Goal: Task Accomplishment & Management: Complete application form

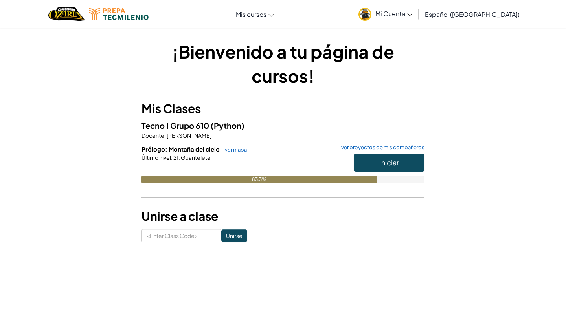
click at [233, 146] on h6 "Prólogo: Montaña del cielo ver mapa ver proyectos de mis compañeros" at bounding box center [282, 149] width 283 height 9
click at [234, 150] on link "ver mapa" at bounding box center [234, 149] width 26 height 6
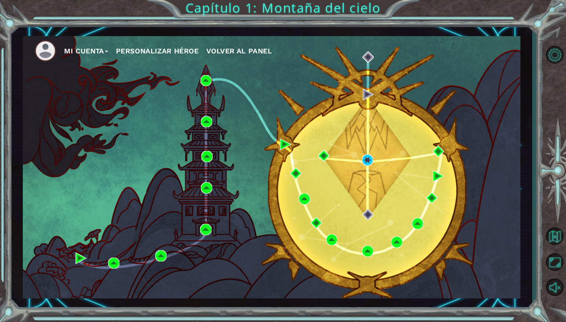
click at [373, 159] on div "Mi Cuenta Personalizar héroe Volver al panel" at bounding box center [271, 167] width 497 height 262
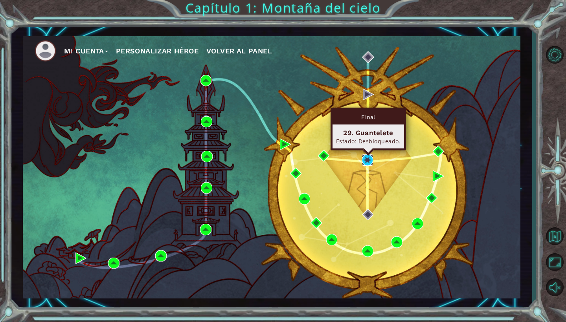
click at [369, 159] on img at bounding box center [367, 159] width 11 height 11
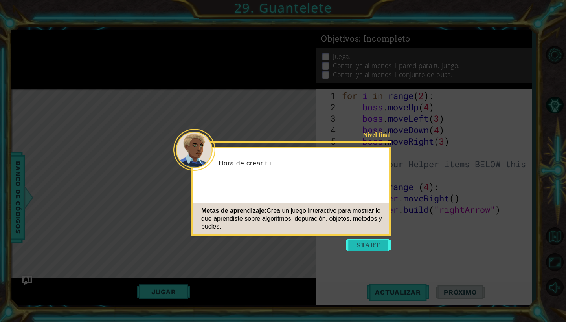
click at [362, 243] on button "Start" at bounding box center [368, 245] width 45 height 13
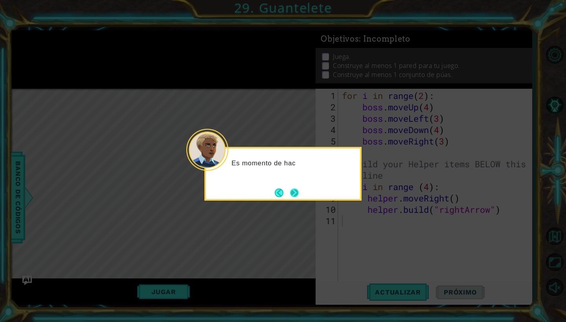
click at [298, 192] on button "Next" at bounding box center [294, 193] width 9 height 9
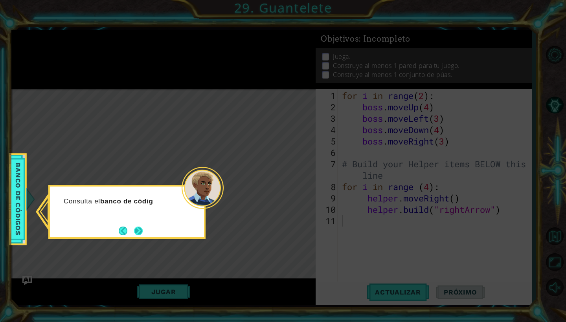
click at [143, 232] on button "Next" at bounding box center [138, 231] width 9 height 9
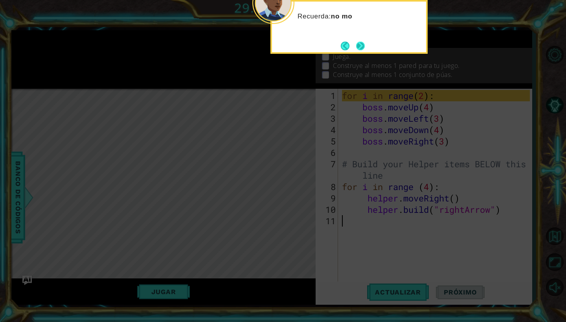
click at [361, 43] on button "Next" at bounding box center [360, 46] width 9 height 9
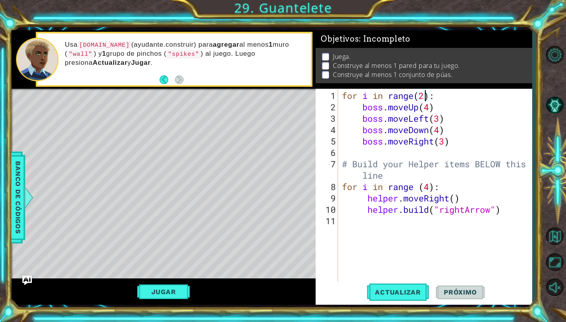
click at [424, 95] on div "for i in range ( 2 ) : boss . moveUp ( 4 ) boss . moveLeft ( 3 ) boss . moveDow…" at bounding box center [436, 198] width 193 height 216
drag, startPoint x: 448, startPoint y: 189, endPoint x: 339, endPoint y: 187, distance: 108.8
click at [339, 187] on div "for i in range(200): 1 2 3 4 5 6 7 8 9 10 11 for i in range ( 200 ) : boss . mo…" at bounding box center [422, 186] width 214 height 194
type textarea "for i in range (4):"
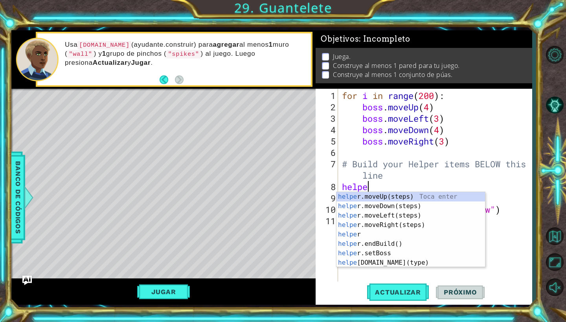
scroll to position [0, 1]
type textarea "helper."
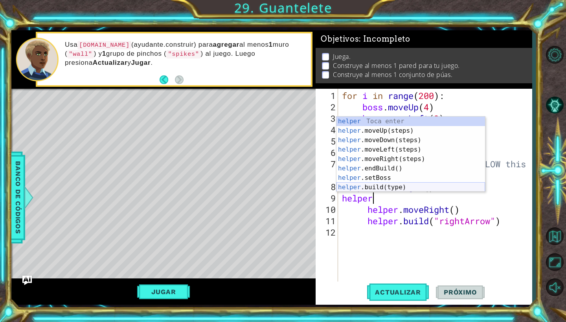
click at [382, 189] on div "helper Toca enter helper .moveUp(steps) Toca enter helper .moveDown(steps) Toca…" at bounding box center [410, 164] width 148 height 94
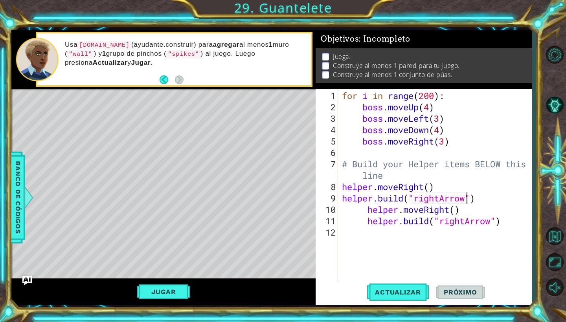
click at [366, 214] on div "for i in range ( 200 ) : boss . moveUp ( 4 ) boss . moveLeft ( 3 ) boss . moveD…" at bounding box center [436, 198] width 193 height 216
click at [364, 212] on div "for i in range ( 200 ) : boss . moveUp ( 4 ) boss . moveLeft ( 3 ) boss . moveD…" at bounding box center [436, 198] width 193 height 216
drag, startPoint x: 425, startPoint y: 211, endPoint x: 399, endPoint y: 208, distance: 25.2
click at [399, 208] on div "for i in range ( 200 ) : boss . moveUp ( 4 ) boss . moveLeft ( 3 ) boss . moveD…" at bounding box center [436, 198] width 193 height 216
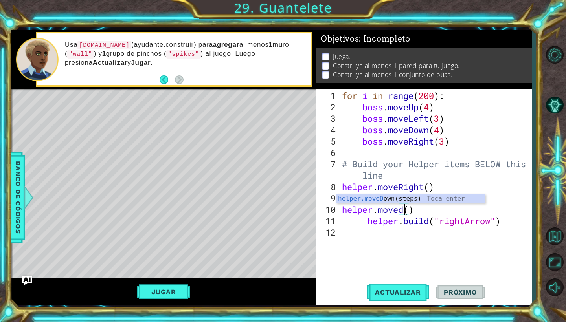
scroll to position [0, 3]
click at [363, 218] on div "for i in range ( 200 ) : boss . moveUp ( 4 ) boss . moveLeft ( 3 ) boss . moveD…" at bounding box center [436, 198] width 193 height 216
type textarea "[DOMAIN_NAME]("rightArrow")"
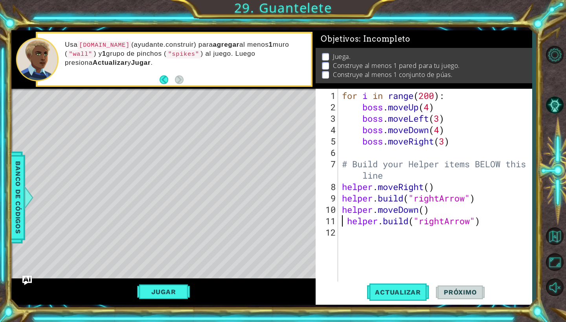
click at [348, 233] on div "for i in range ( 200 ) : boss . moveUp ( 4 ) boss . moveLeft ( 3 ) boss . moveD…" at bounding box center [436, 198] width 193 height 216
click at [342, 219] on div "for i in range ( 200 ) : boss . moveUp ( 4 ) boss . moveLeft ( 3 ) boss . moveD…" at bounding box center [436, 198] width 193 height 216
type textarea "[DOMAIN_NAME]("rightArrow")"
click at [345, 240] on div "for i in range ( 200 ) : boss . moveUp ( 4 ) boss . moveLeft ( 3 ) boss . moveD…" at bounding box center [436, 198] width 193 height 216
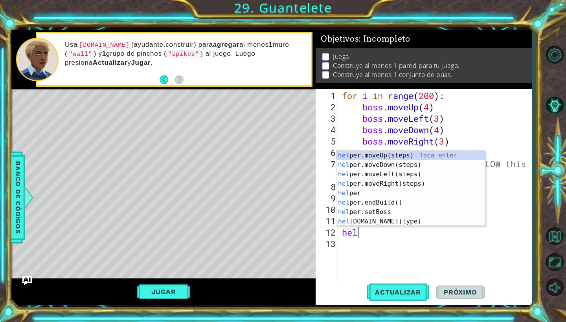
scroll to position [0, 0]
type textarea "help"
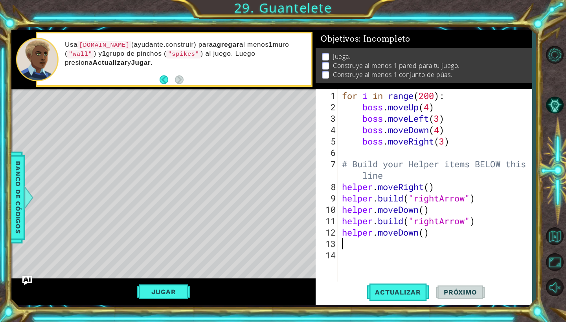
scroll to position [0, 0]
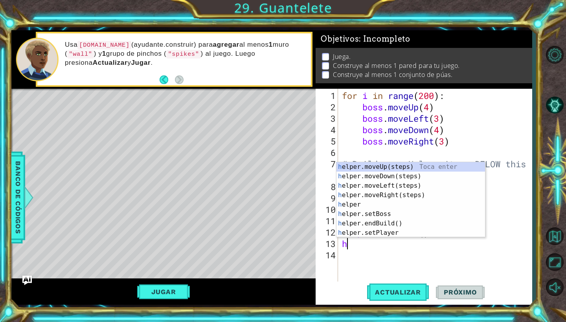
type textarea "he"
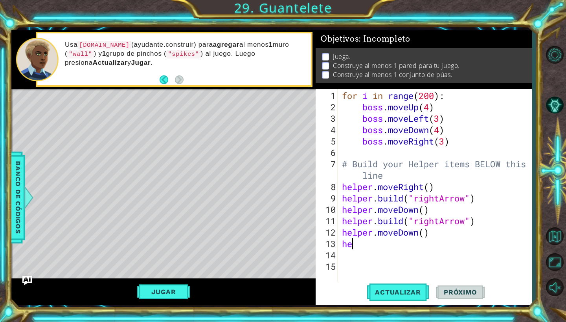
click at [353, 246] on div "for i in range ( 200 ) : boss . moveUp ( 4 ) boss . moveLeft ( 3 ) boss . moveD…" at bounding box center [436, 198] width 193 height 216
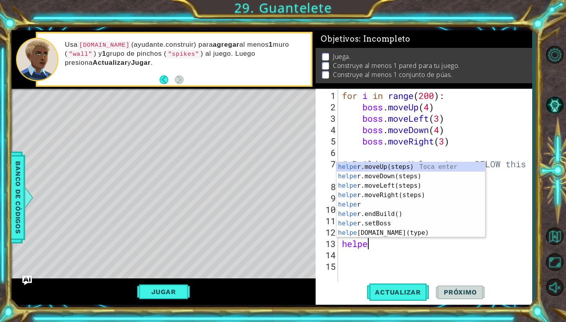
scroll to position [0, 1]
click at [389, 234] on div "helper Toca enter helper .moveUp(steps) Toca enter helper .moveDown(steps) Toca…" at bounding box center [410, 209] width 148 height 94
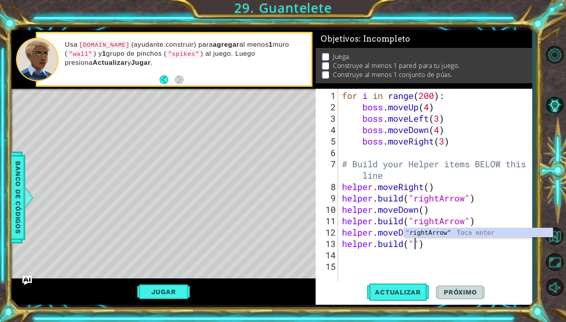
type textarea "[DOMAIN_NAME]("rightArrow")"
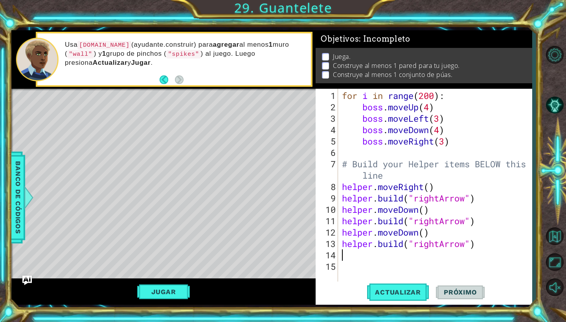
click at [348, 255] on div "for i in range ( 200 ) : boss . moveUp ( 4 ) boss . moveLeft ( 3 ) boss . moveD…" at bounding box center [436, 198] width 193 height 216
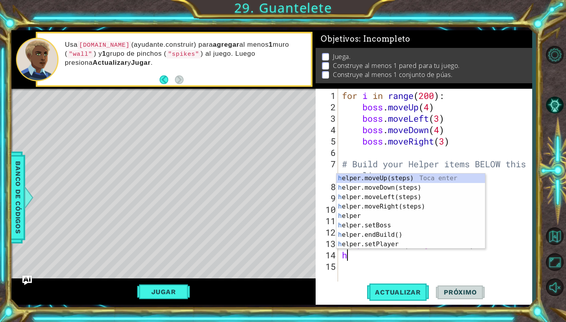
type textarea "he"
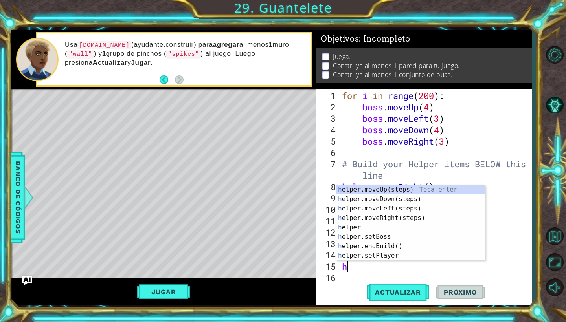
type textarea "he"
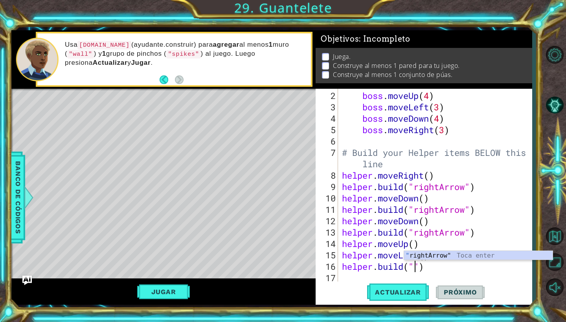
type textarea "[DOMAIN_NAME]("rightArrow")"
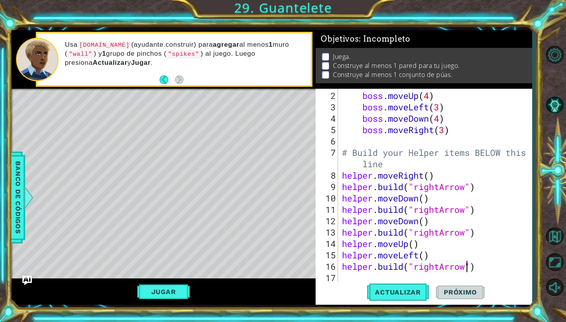
click at [349, 278] on div "boss . moveUp ( 4 ) boss . moveLeft ( 3 ) boss . moveDown ( 4 ) boss . moveRigh…" at bounding box center [436, 198] width 193 height 216
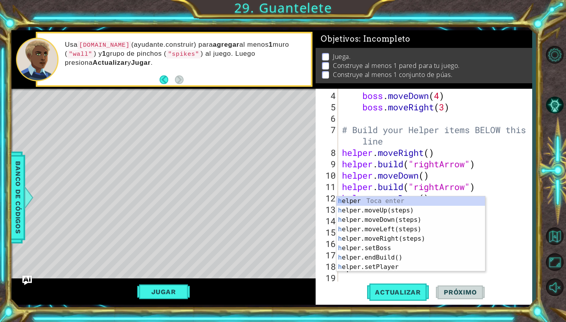
scroll to position [34, 0]
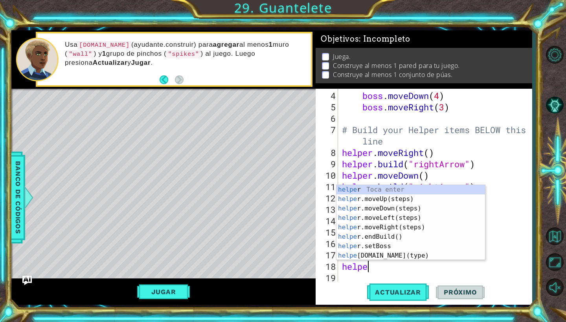
type textarea "helper"
click at [416, 208] on div "helper Toca enter helper .moveUp(steps) Toca enter helper .moveDown(steps) Toca…" at bounding box center [410, 232] width 148 height 94
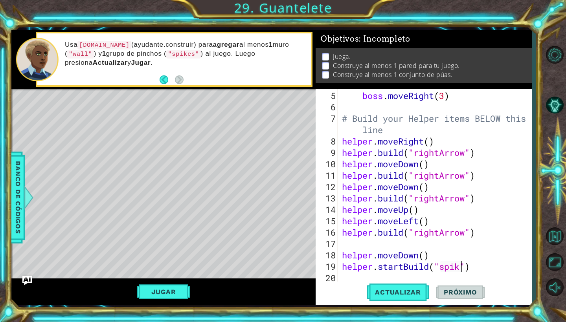
scroll to position [0, 6]
type textarea "helper.startBuild("spikes")"
click at [361, 282] on div "Actualizar Próximo" at bounding box center [426, 293] width 216 height 22
click at [359, 278] on div "boss . moveRight ( 3 ) # Build your Helper items BELOW this line helper . moveR…" at bounding box center [436, 198] width 193 height 216
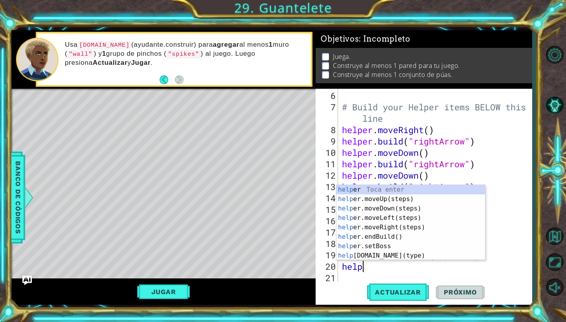
type textarea "helper"
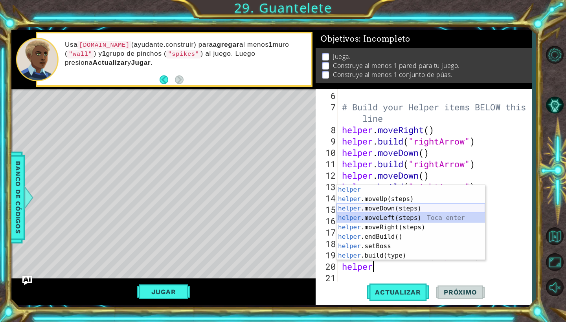
drag, startPoint x: 384, startPoint y: 214, endPoint x: 384, endPoint y: 207, distance: 7.5
click at [384, 207] on div "helper Toca enter helper .moveUp(steps) Toca enter helper .moveDown(steps) Toca…" at bounding box center [410, 232] width 148 height 94
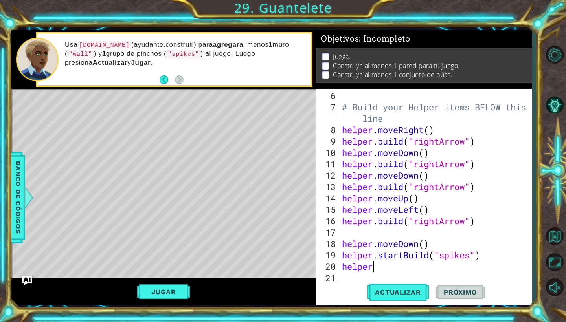
scroll to position [68, 0]
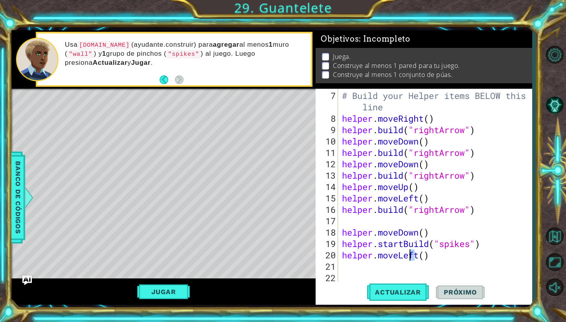
drag, startPoint x: 416, startPoint y: 254, endPoint x: 410, endPoint y: 254, distance: 5.9
click at [410, 254] on div "# Build your Helper items BELOW this line helper . moveRight ( ) helper . build…" at bounding box center [436, 204] width 193 height 228
drag, startPoint x: 419, startPoint y: 254, endPoint x: 399, endPoint y: 254, distance: 20.0
click at [399, 254] on div "# Build your Helper items BELOW this line helper . moveRight ( ) helper . build…" at bounding box center [436, 204] width 193 height 228
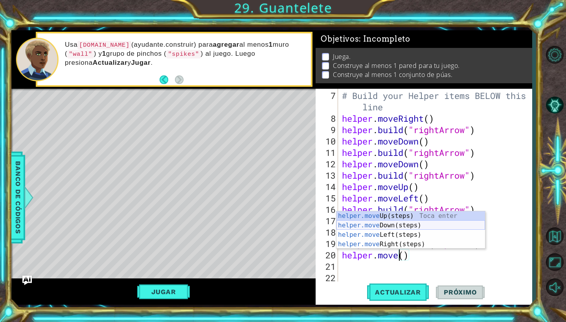
click at [402, 223] on div "helper.move Up(steps) Toca enter helper.move Down(steps) Toca enter helper.move…" at bounding box center [410, 239] width 148 height 57
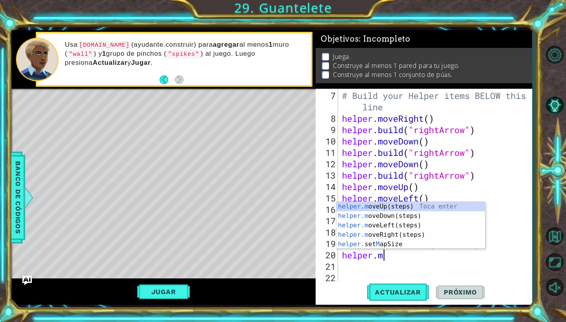
type textarea "helper."
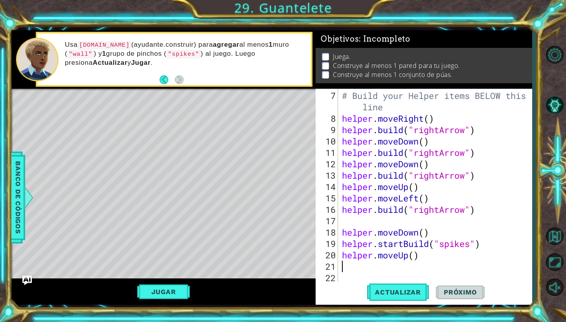
click at [413, 255] on div "# Build your Helper items BELOW this line helper . moveRight ( ) helper . build…" at bounding box center [436, 204] width 193 height 228
type textarea "helper.moveUp(3)"
click at [366, 262] on div "# Build your Helper items BELOW this line helper . moveRight ( ) helper . build…" at bounding box center [436, 204] width 193 height 228
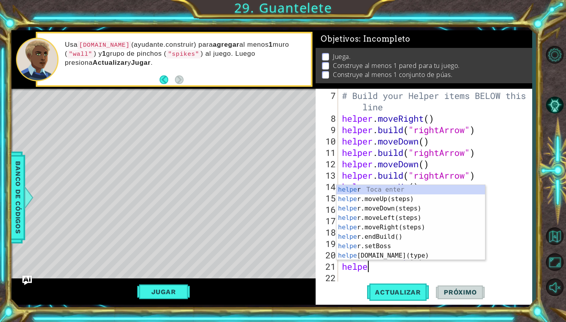
type textarea "helper"
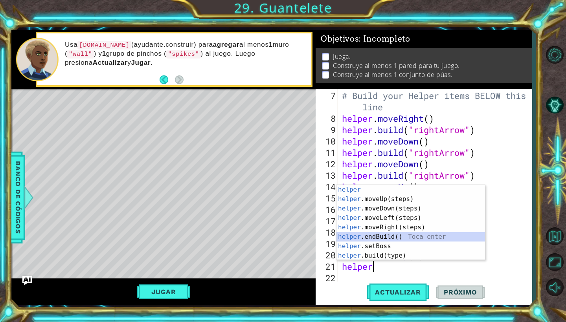
click at [375, 235] on div "helper Toca enter helper .moveUp(steps) Toca enter helper .moveDown(steps) Toca…" at bounding box center [410, 232] width 148 height 94
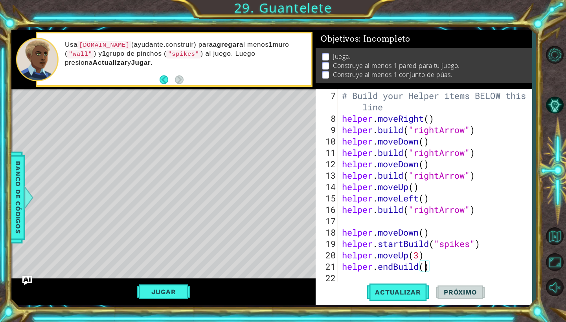
click at [424, 265] on div "# Build your Helper items BELOW this line helper . moveRight ( ) helper . build…" at bounding box center [436, 204] width 193 height 228
type textarea "helper.endBuild()"
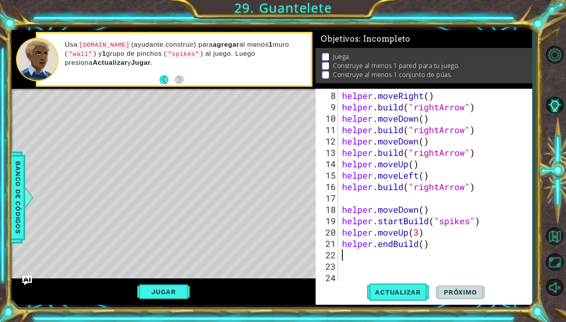
click at [361, 253] on div "helper . moveRight ( ) helper . build ( "rightArrow" ) helper . moveDown ( ) he…" at bounding box center [436, 198] width 193 height 216
click at [424, 243] on div "helper . moveRight ( ) helper . build ( "rightArrow" ) helper . moveDown ( ) he…" at bounding box center [436, 198] width 193 height 216
type textarea "helper.endBuild()"
click at [343, 253] on div "helper . moveRight ( ) helper . build ( "rightArrow" ) helper . moveDown ( ) he…" at bounding box center [436, 198] width 193 height 216
click at [339, 265] on div "8 9 10 11 12 13 14 15 16 17 18 19 20 21 22 23 24 helper . moveRight ( ) helper …" at bounding box center [422, 186] width 214 height 194
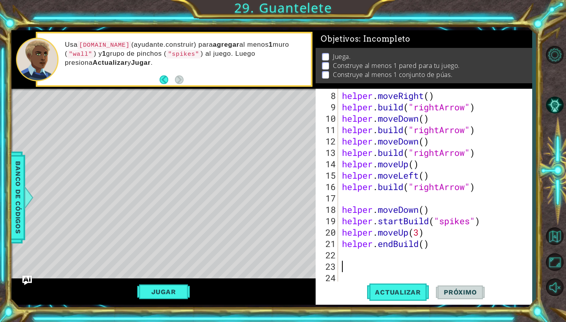
click at [341, 266] on div "helper . moveRight ( ) helper . build ( "rightArrow" ) helper . moveDown ( ) he…" at bounding box center [436, 198] width 193 height 216
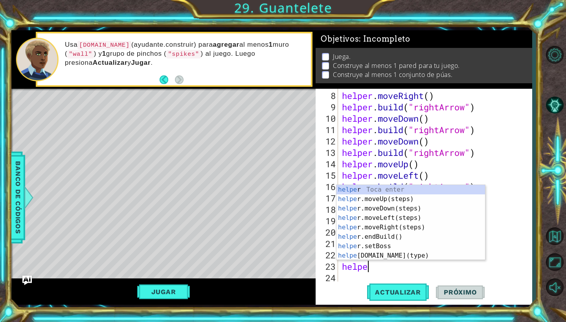
type textarea "helper"
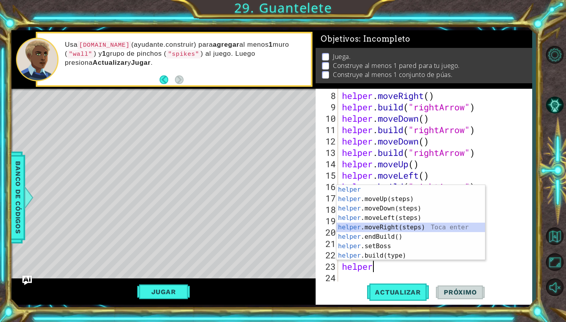
scroll to position [103, 0]
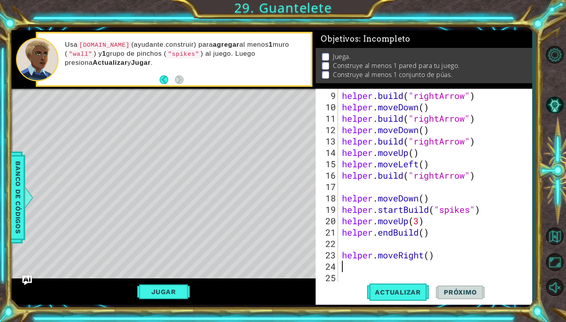
click at [429, 258] on div "helper . build ( "rightArrow" ) helper . moveDown ( ) helper . build ( "rightAr…" at bounding box center [436, 198] width 193 height 216
type textarea "helper.moveRight(3)"
click at [363, 265] on div "helper . build ( "rightArrow" ) helper . moveDown ( ) helper . build ( "rightAr…" at bounding box center [436, 198] width 193 height 216
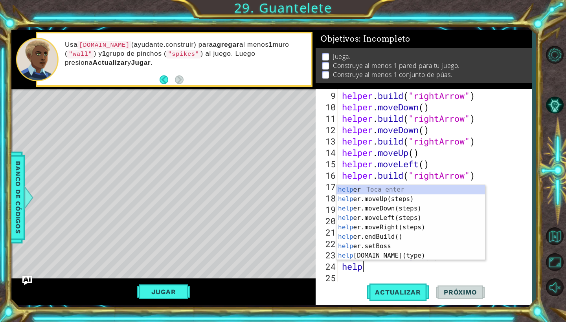
type textarea "helper"
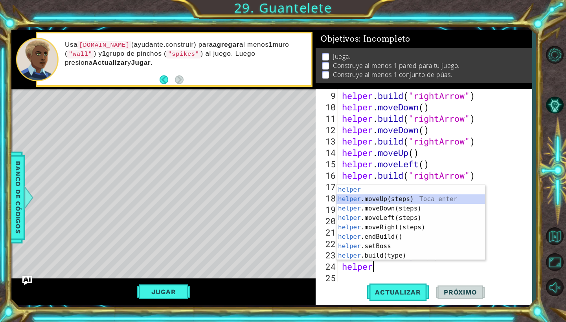
scroll to position [114, 0]
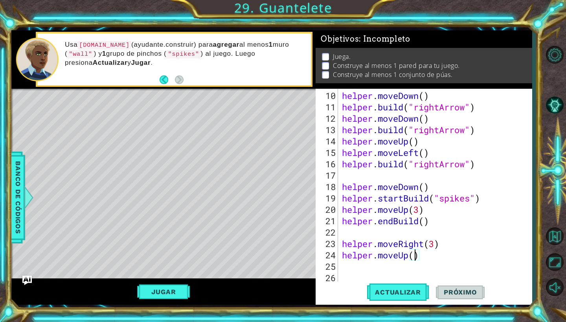
click at [414, 253] on div "helper . moveDown ( ) helper . build ( "rightArrow" ) helper . moveDown ( ) hel…" at bounding box center [436, 198] width 193 height 216
type textarea "helper.moveUp(5)"
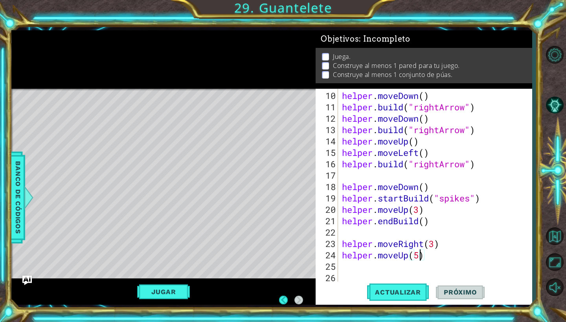
scroll to position [0, 0]
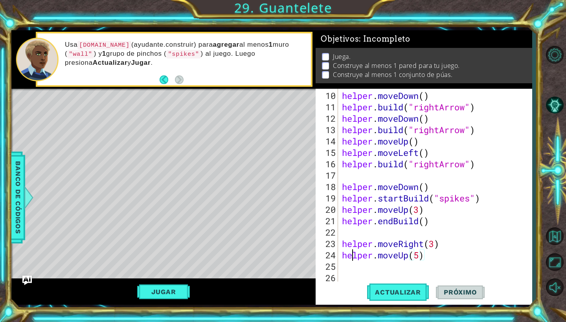
click at [350, 259] on div "helper . moveDown ( ) helper . build ( "rightArrow" ) helper . moveDown ( ) hel…" at bounding box center [436, 198] width 193 height 216
click at [350, 264] on div "helper . moveDown ( ) helper . build ( "rightArrow" ) helper . moveDown ( ) hel…" at bounding box center [436, 198] width 193 height 216
type textarea "helper.startBuild("spikes")"
click at [337, 272] on div "25" at bounding box center [327, 266] width 21 height 11
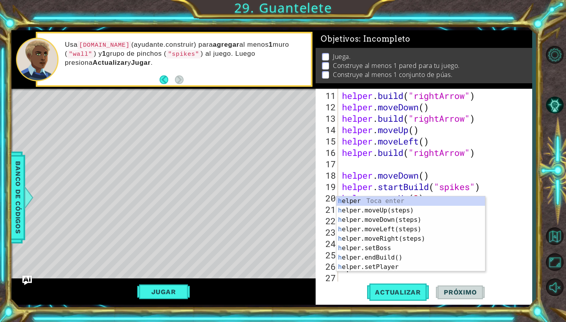
scroll to position [125, 0]
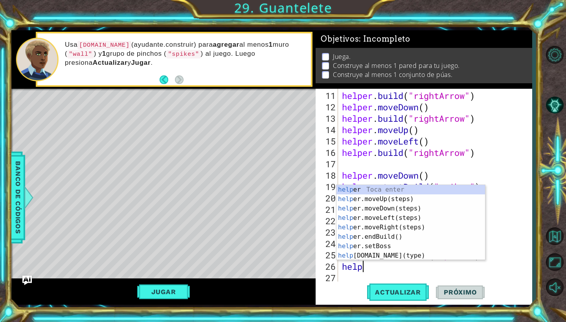
type textarea "helper"
click at [397, 209] on div "helper Toca enter helper .moveUp(steps) Toca enter helper .moveDown(steps) Toca…" at bounding box center [410, 232] width 148 height 94
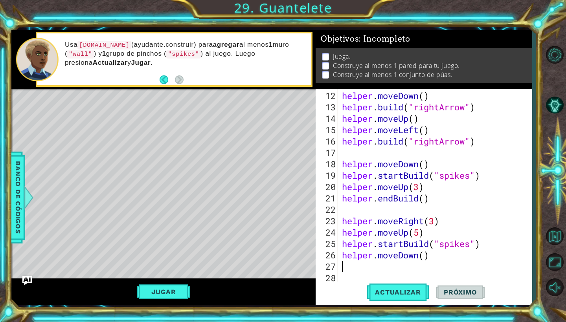
scroll to position [137, 0]
click at [426, 254] on div "helper . moveDown ( ) helper . build ( "rightArrow" ) helper . moveUp ( ) helpe…" at bounding box center [436, 198] width 193 height 216
type textarea "helper.moveDown(3)"
click at [355, 266] on div "helper . moveDown ( ) helper . build ( "rightArrow" ) helper . moveUp ( ) helpe…" at bounding box center [436, 198] width 193 height 216
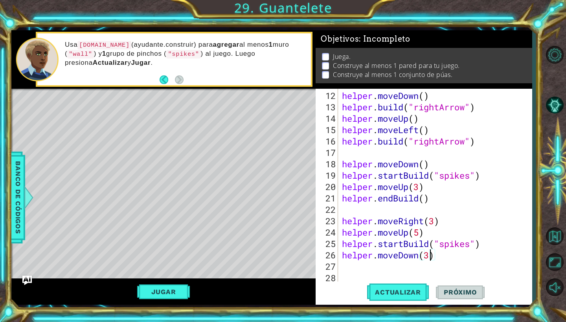
scroll to position [0, 0]
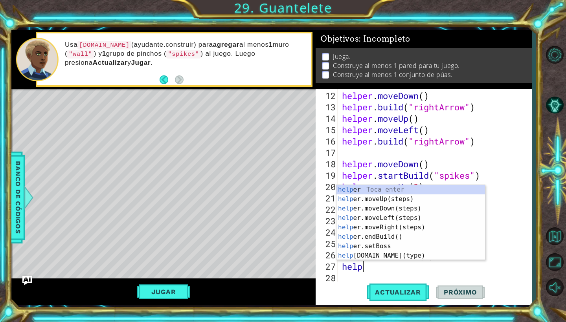
type textarea "helper"
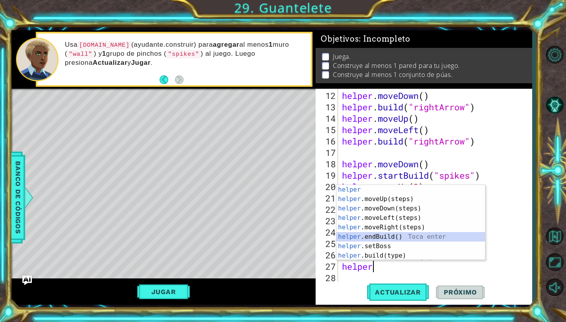
scroll to position [148, 0]
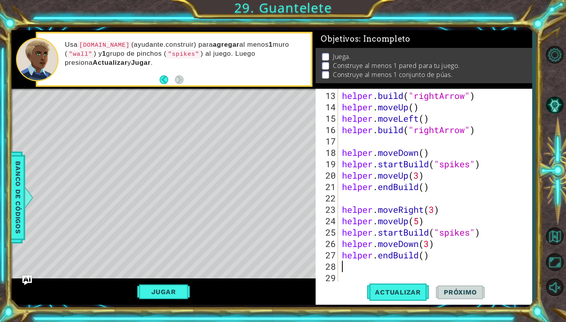
click at [427, 254] on div "helper . build ( "rightArrow" ) helper . moveUp ( ) helper . moveLeft ( ) helpe…" at bounding box center [436, 198] width 193 height 216
type textarea "helper.endBuild()"
click at [357, 265] on div "helper . build ( "rightArrow" ) helper . moveUp ( ) helper . moveLeft ( ) helpe…" at bounding box center [436, 198] width 193 height 216
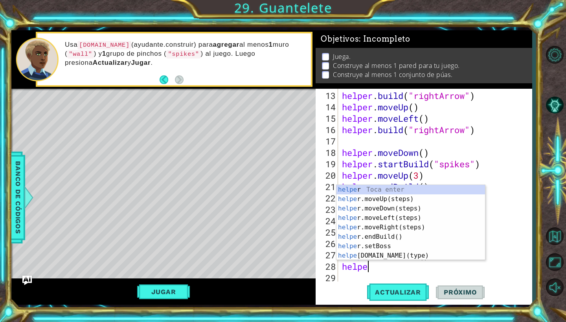
type textarea "helper"
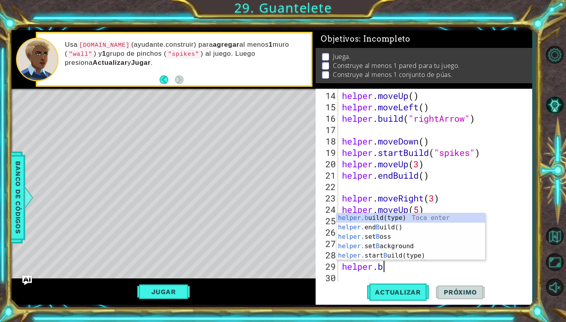
scroll to position [0, 2]
type textarea "[DOMAIN_NAME]("wall")"
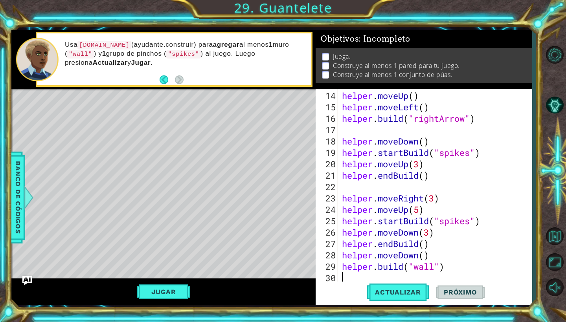
click at [347, 275] on div "helper . moveUp ( ) helper . moveLeft ( ) helper . build ( "rightArrow" ) helpe…" at bounding box center [436, 198] width 193 height 216
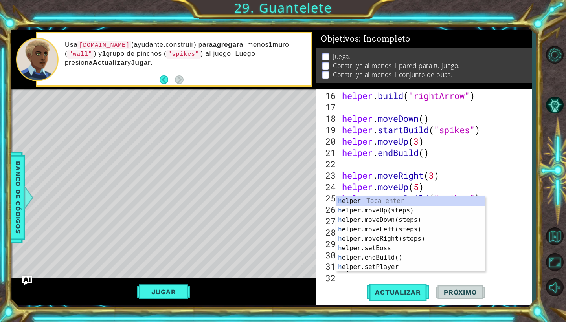
scroll to position [182, 0]
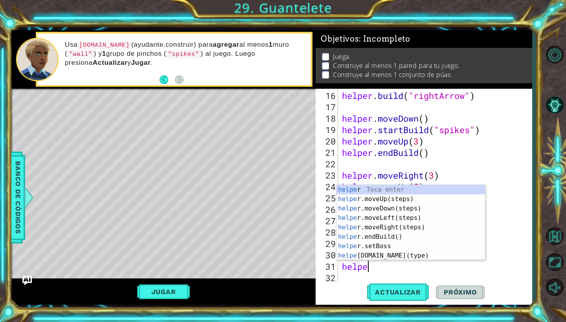
type textarea "helper"
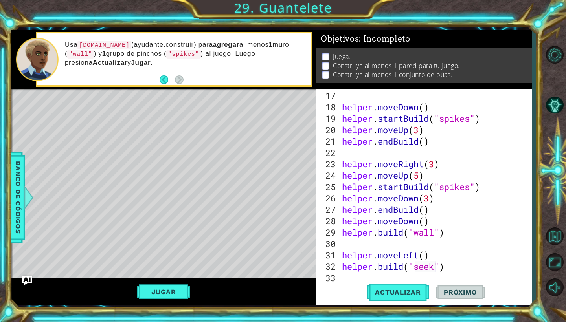
scroll to position [0, 5]
type textarea "[DOMAIN_NAME]("seeker")"
click at [343, 276] on div "helper . moveDown ( ) helper . startBuild ( "spikes" ) helper . moveUp ( 3 ) he…" at bounding box center [436, 198] width 193 height 216
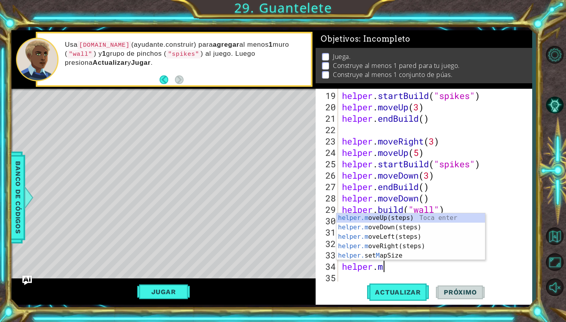
scroll to position [0, 2]
type textarea "[DOMAIN_NAME]"
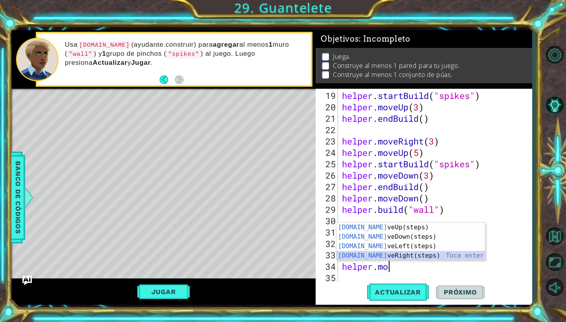
scroll to position [228, 0]
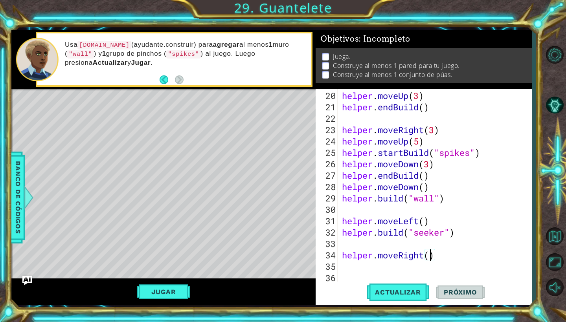
click at [431, 255] on div "helper . moveUp ( 3 ) helper . endBuild ( ) helper . moveRight ( 3 ) helper . m…" at bounding box center [436, 198] width 193 height 216
type textarea "helper.moveRight(3)"
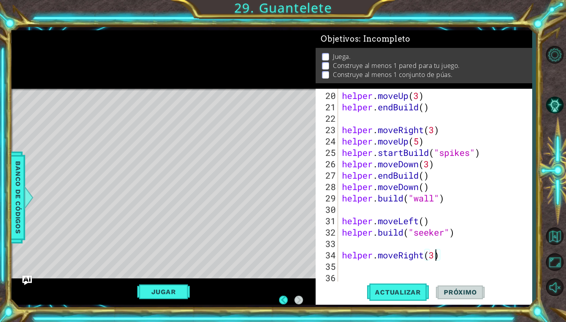
scroll to position [0, 0]
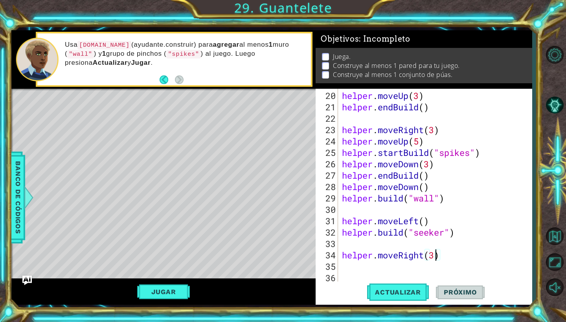
click at [342, 265] on div "helper . moveUp ( 3 ) helper . endBuild ( ) helper . moveRight ( 3 ) helper . m…" at bounding box center [436, 198] width 193 height 216
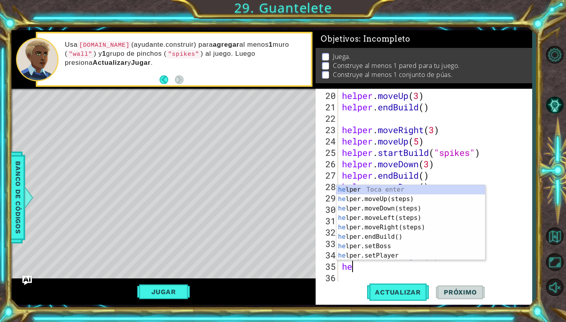
scroll to position [0, 0]
type textarea "help"
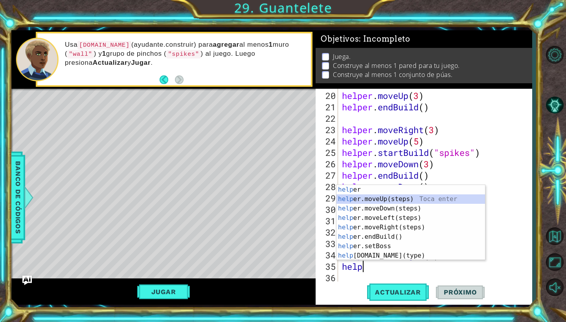
scroll to position [239, 0]
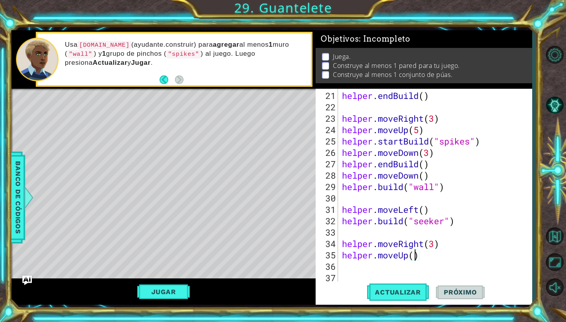
click at [416, 253] on div "helper . endBuild ( ) helper . moveRight ( 3 ) helper . moveUp ( 5 ) helper . s…" at bounding box center [436, 198] width 193 height 216
type textarea "helper.moveUp(4)"
click at [363, 265] on div "helper . endBuild ( ) helper . moveRight ( 3 ) helper . moveUp ( 5 ) helper . s…" at bounding box center [436, 198] width 193 height 216
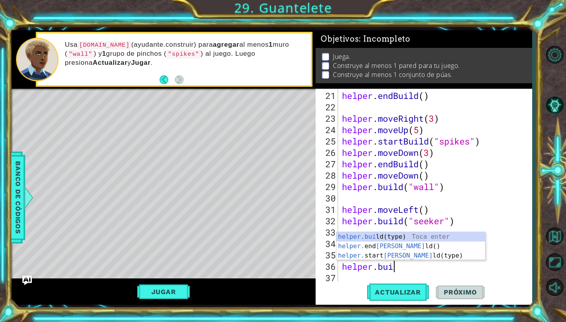
scroll to position [0, 2]
click at [375, 234] on div "[DOMAIN_NAME] (type) Toca enter helper. end Build () Toca enter helper. start B…" at bounding box center [410, 255] width 148 height 47
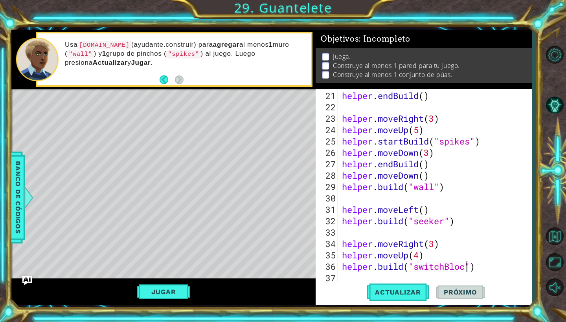
scroll to position [0, 6]
type textarea "[DOMAIN_NAME]("switchBlock")"
click at [338, 278] on div "[DOMAIN_NAME]("switchBlock") 21 22 23 24 25 26 27 28 29 30 31 32 33 34 35 36 37…" at bounding box center [422, 186] width 214 height 194
click at [342, 278] on div "helper . endBuild ( ) helper . moveRight ( 3 ) helper . moveUp ( 5 ) helper . s…" at bounding box center [436, 198] width 193 height 216
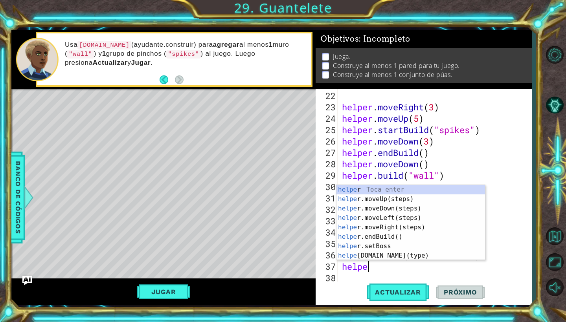
scroll to position [0, 1]
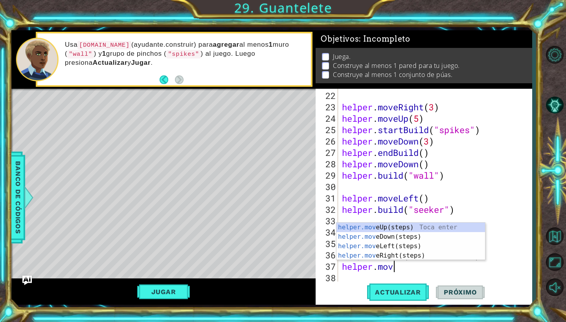
type textarea "helper.move"
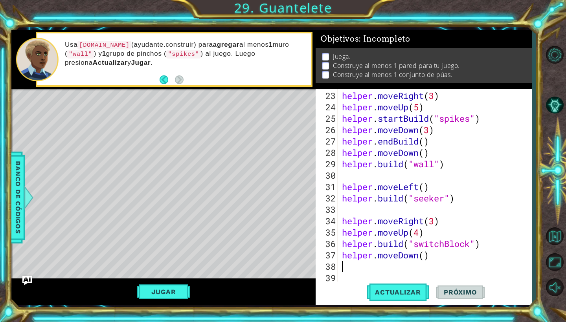
scroll to position [262, 0]
click at [425, 258] on div "helper . moveRight ( 3 ) helper . moveUp ( 5 ) helper . startBuild ( "spikes" )…" at bounding box center [436, 198] width 193 height 216
type textarea "helper.moveDown(3)"
click at [368, 267] on div "helper . moveRight ( 3 ) helper . moveUp ( 5 ) helper . startBuild ( "spikes" )…" at bounding box center [436, 198] width 193 height 216
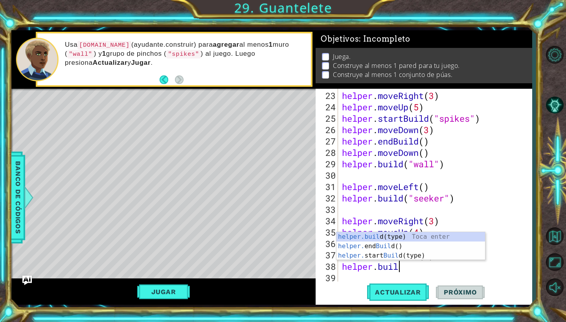
scroll to position [0, 2]
click at [386, 235] on div "[DOMAIN_NAME] (type) Toca enter helper. end Build () Toca enter helper. start B…" at bounding box center [410, 255] width 148 height 47
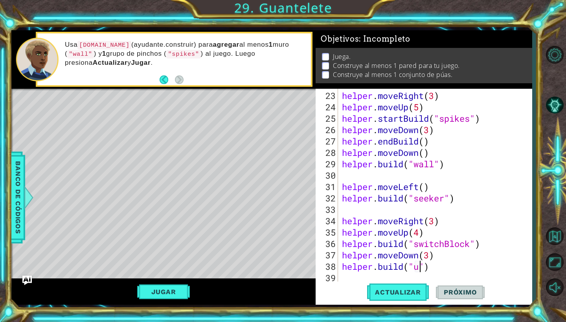
scroll to position [0, 4]
type textarea "[DOMAIN_NAME]("upArrow")"
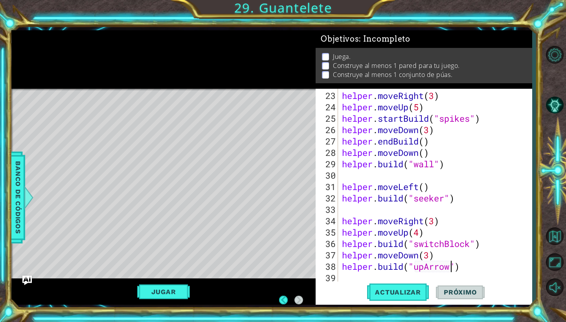
scroll to position [0, 0]
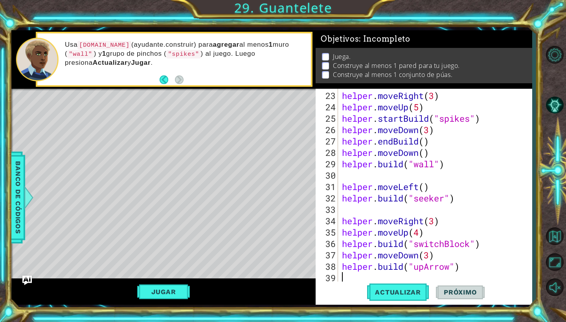
click at [349, 275] on div "helper . moveRight ( 3 ) helper . moveUp ( 5 ) helper . startBuild ( "spikes" )…" at bounding box center [436, 198] width 193 height 216
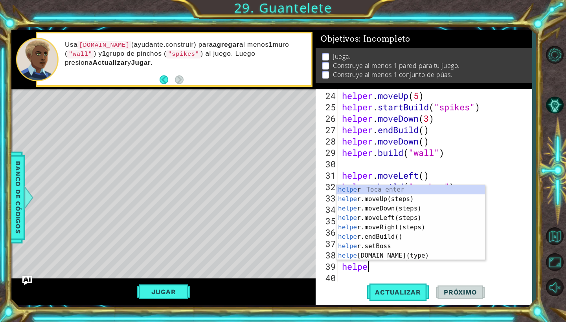
type textarea "helper"
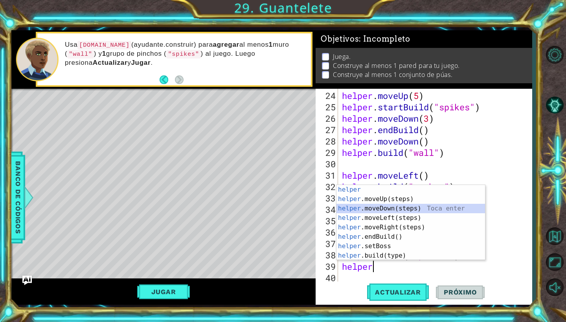
scroll to position [285, 0]
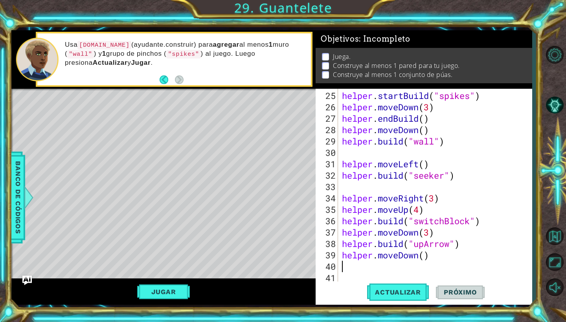
click at [425, 261] on div "helper . startBuild ( "spikes" ) helper . moveDown ( 3 ) helper . endBuild ( ) …" at bounding box center [436, 198] width 193 height 216
type textarea "[DOMAIN_NAME]("upArrow")"
click at [349, 278] on div "helper . startBuild ( "spikes" ) helper . moveDown ( 3 ) helper . endBuild ( ) …" at bounding box center [436, 198] width 193 height 216
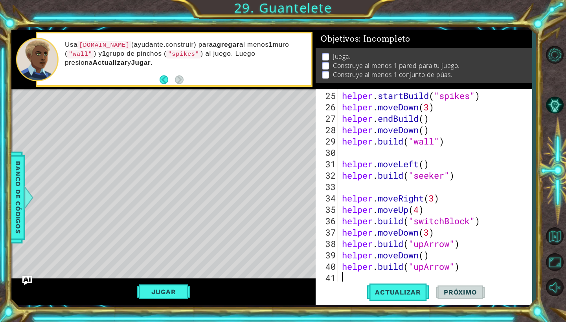
scroll to position [296, 0]
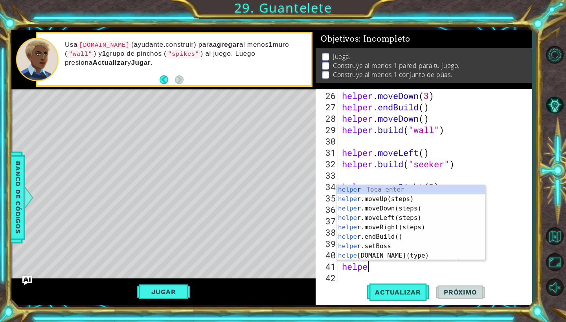
type textarea "helper"
click at [388, 207] on div "helper Toca enter helper .moveUp(steps) Toca enter helper .moveDown(steps) Toca…" at bounding box center [410, 232] width 148 height 94
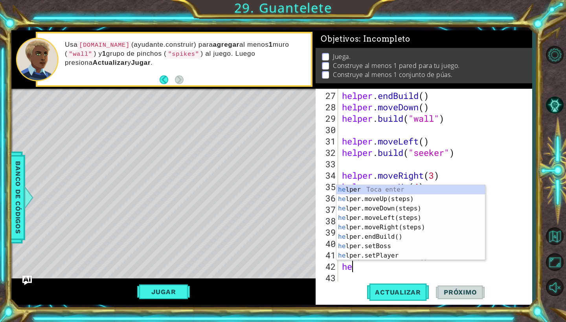
scroll to position [0, 0]
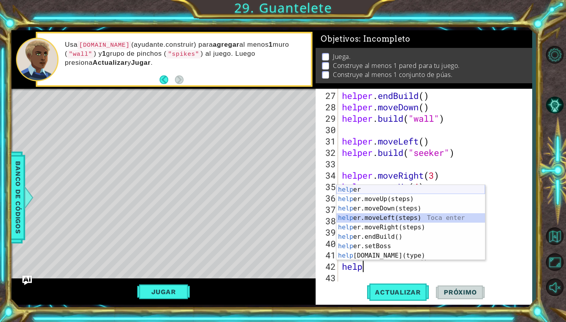
click at [356, 188] on div "help er Toca enter help er.moveUp(steps) Toca enter help er.moveDown(steps) Toc…" at bounding box center [410, 232] width 148 height 94
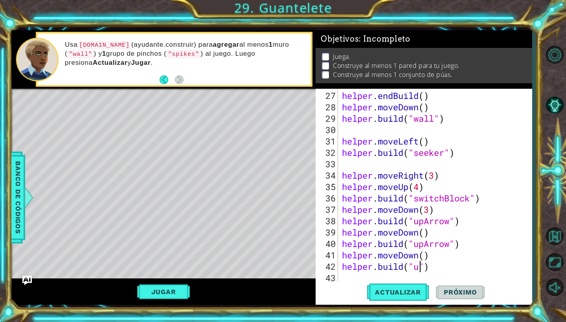
scroll to position [0, 4]
type textarea "[DOMAIN_NAME]("upArrow")"
click at [342, 280] on div "helper . endBuild ( ) helper . moveDown ( ) helper . build ( "wall" ) helper . …" at bounding box center [436, 198] width 193 height 216
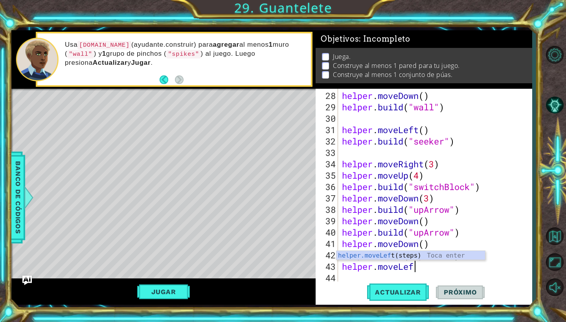
scroll to position [0, 3]
click at [395, 260] on div "helper . moveDown ( ) helper . build ( "wall" ) helper . moveLeft ( ) helper . …" at bounding box center [436, 198] width 193 height 216
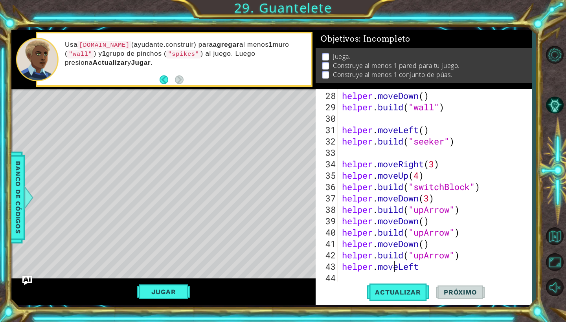
click at [403, 264] on div "helper . moveDown ( ) helper . build ( "wall" ) helper . moveLeft ( ) helper . …" at bounding box center [436, 198] width 193 height 216
click at [418, 265] on div "helper . moveDown ( ) helper . build ( "wall" ) helper . moveLeft ( ) helper . …" at bounding box center [436, 198] width 193 height 216
type textarea "helper.moveLef"
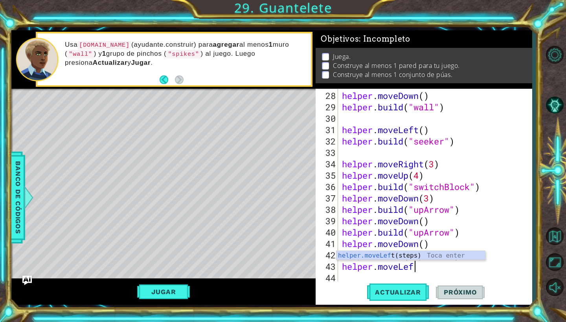
scroll to position [0, 3]
click at [422, 253] on div "helper.moveLef t(steps) Toca enter" at bounding box center [410, 265] width 148 height 28
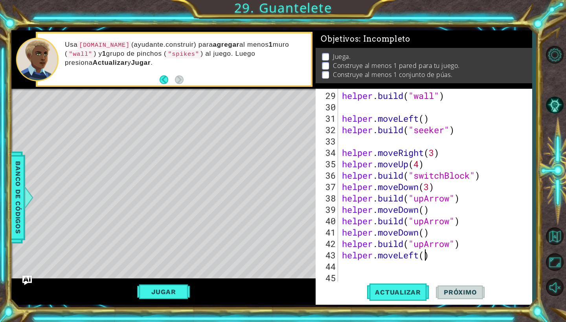
click at [425, 259] on div "helper . build ( "wall" ) helper . moveLeft ( ) helper . build ( "seeker" ) hel…" at bounding box center [436, 198] width 193 height 216
type textarea "helper.moveLeft()"
click at [368, 264] on div "helper . build ( "wall" ) helper . moveLeft ( ) helper . build ( "seeker" ) hel…" at bounding box center [436, 198] width 193 height 216
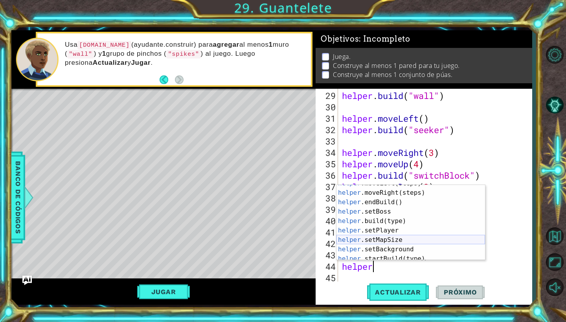
scroll to position [41, 0]
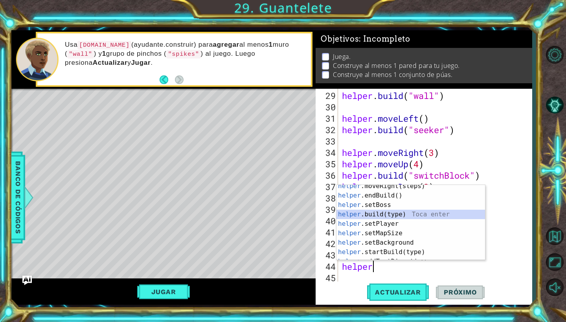
click at [391, 216] on div "helper .moveRight(steps) Toca enter helper .endBuild() Toca enter helper .setBo…" at bounding box center [410, 228] width 148 height 94
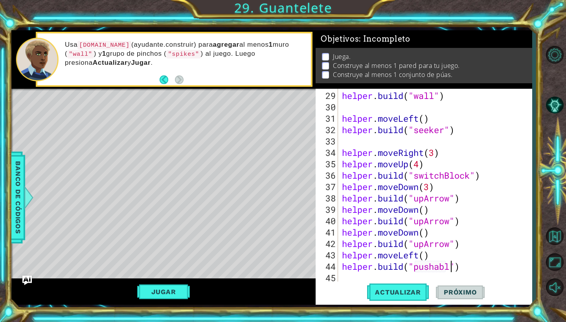
scroll to position [0, 5]
type textarea "[DOMAIN_NAME]("pushable")"
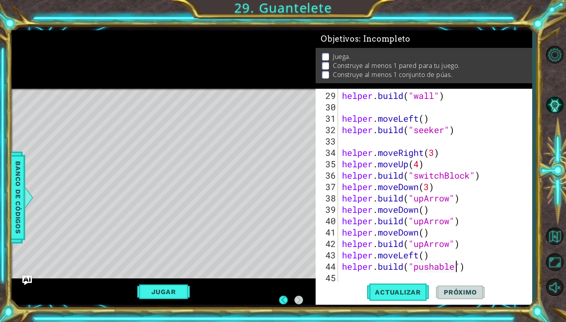
scroll to position [0, 0]
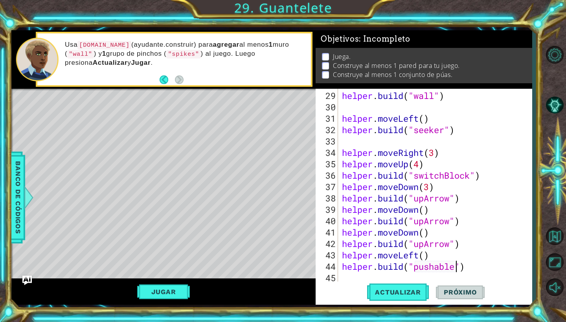
click at [337, 276] on div "45" at bounding box center [327, 277] width 21 height 11
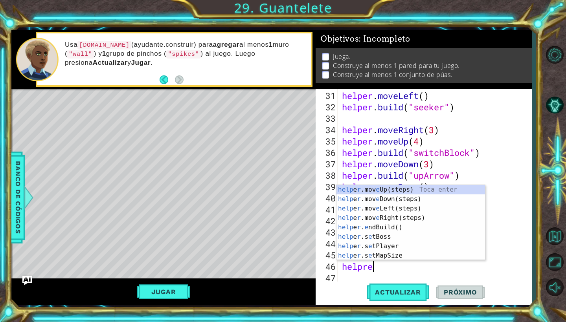
scroll to position [0, 1]
type textarea "helprer"
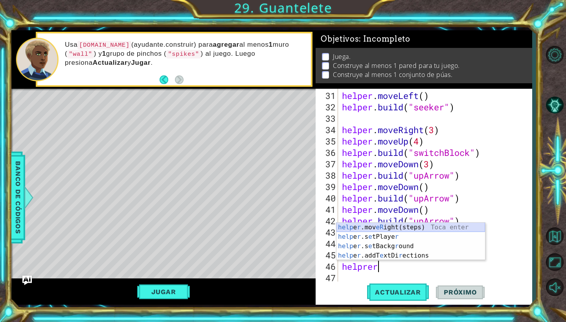
click at [382, 229] on div "help e r .mov eR ight(steps) Toca enter help e r .s e tPlaye r Toca enter help …" at bounding box center [410, 251] width 148 height 57
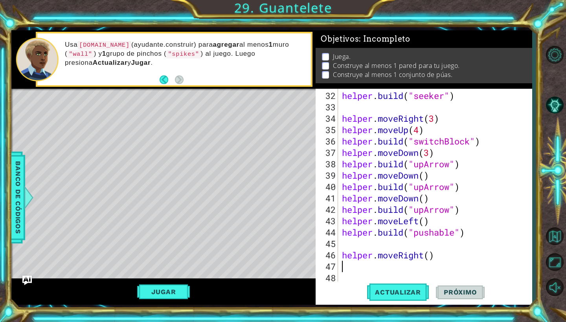
scroll to position [364, 0]
click at [430, 260] on div "helper . build ( "seeker" ) helper . moveRight ( 3 ) helper . moveUp ( 4 ) help…" at bounding box center [436, 198] width 193 height 216
type textarea "2"
click at [430, 257] on div "helper . build ( "seeker" ) helper . moveRight ( 3 ) helper . moveUp ( 4 ) help…" at bounding box center [436, 198] width 193 height 216
type textarea "helper.moveRight(2)"
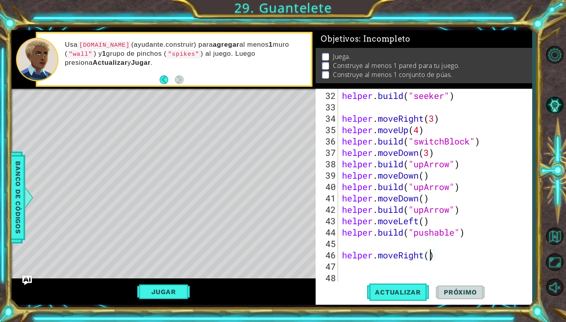
scroll to position [0, 4]
click at [359, 265] on div "helper . build ( "seeker" ) helper . moveRight ( 3 ) helper . moveUp ( 4 ) help…" at bounding box center [436, 198] width 193 height 216
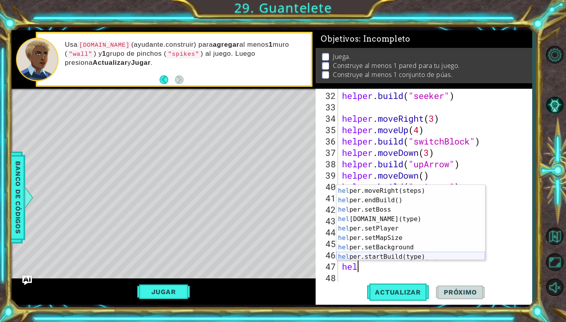
scroll to position [37, 0]
click at [388, 220] on div "hel per.moveLeft(steps) Toca enter hel per.moveRight(steps) Toca enter hel per.…" at bounding box center [410, 224] width 148 height 94
type textarea "[DOMAIN_NAME]("wall")"
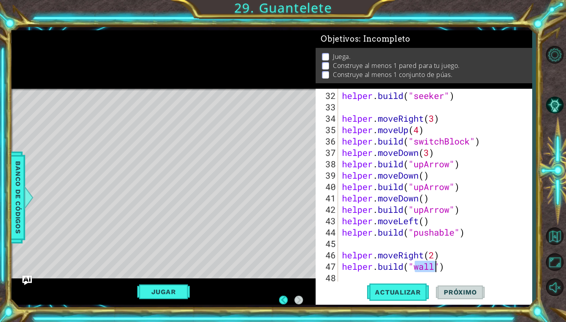
scroll to position [0, 0]
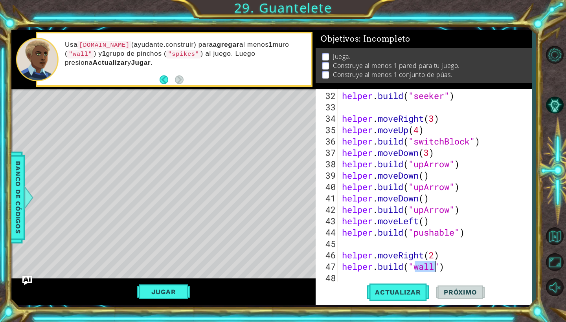
click at [344, 279] on div "helper . build ( "seeker" ) helper . moveRight ( 3 ) helper . moveUp ( 4 ) help…" at bounding box center [436, 198] width 193 height 216
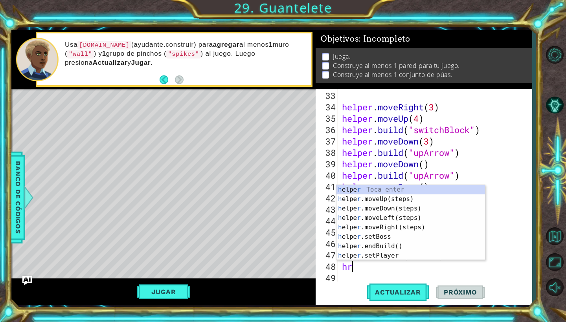
type textarea "h"
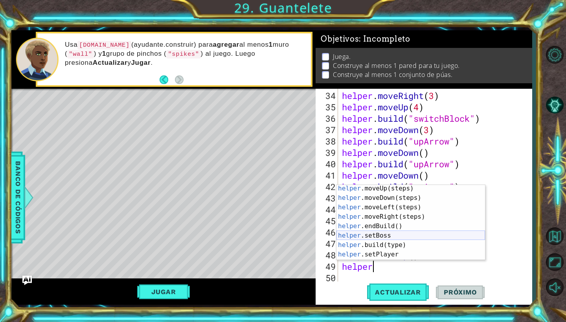
scroll to position [11, 0]
click at [395, 245] on div "helper .moveUp(steps) Toca enter helper .moveDown(steps) Toca enter helper .mov…" at bounding box center [410, 231] width 148 height 94
type textarea "[DOMAIN_NAME]("wall")"
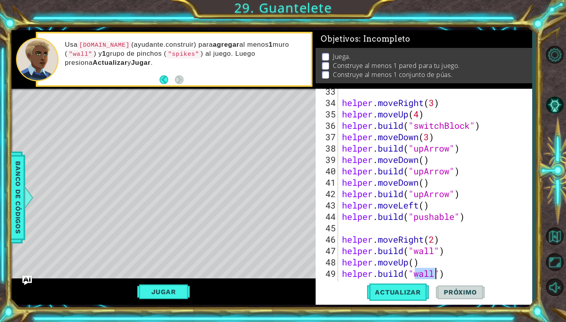
scroll to position [387, 0]
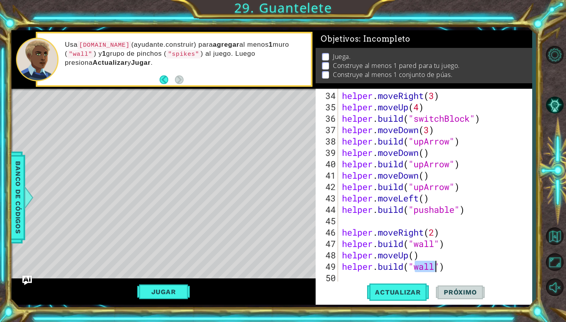
click at [342, 277] on div "helper . moveRight ( 3 ) helper . moveUp ( 4 ) helper . build ( "switchBlock" )…" at bounding box center [436, 198] width 193 height 216
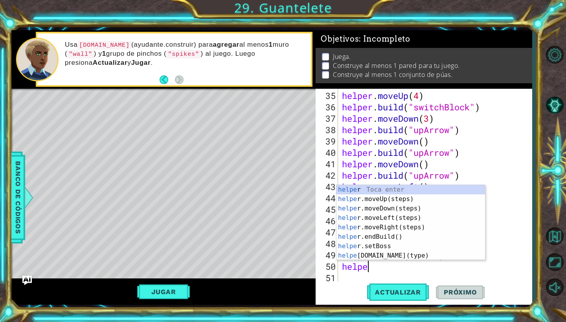
type textarea "helper"
click at [397, 196] on div "helper Toca enter helper .moveUp(steps) Toca enter helper .moveDown(steps) Toca…" at bounding box center [410, 232] width 148 height 94
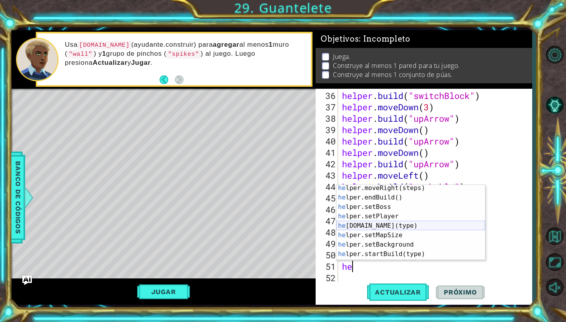
scroll to position [57, 0]
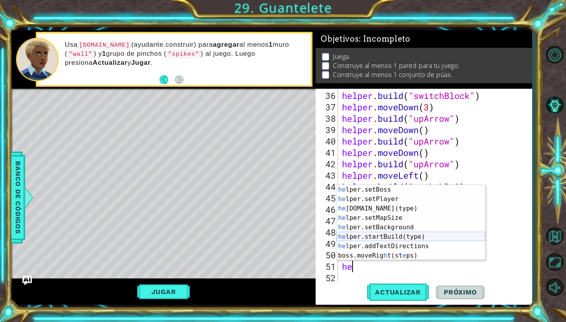
click at [424, 236] on div "he lper.setBoss Toca enter he lper.setPlayer Toca enter he [DOMAIN_NAME](type) …" at bounding box center [410, 232] width 148 height 94
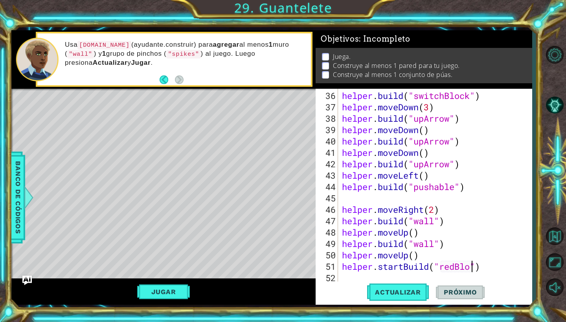
scroll to position [0, 6]
type textarea "helper.startBuild("redBlock")"
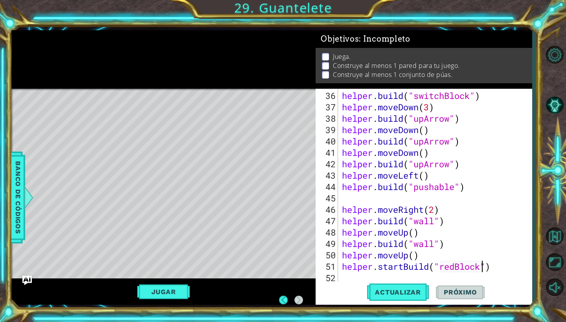
scroll to position [0, 0]
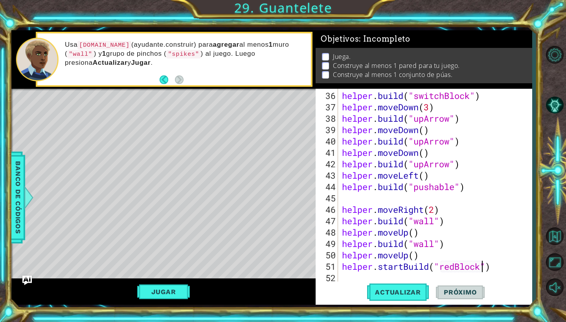
click at [351, 275] on div "helper . build ( "switchBlock" ) helper . moveDown ( 3 ) helper . build ( "upAr…" at bounding box center [436, 198] width 193 height 216
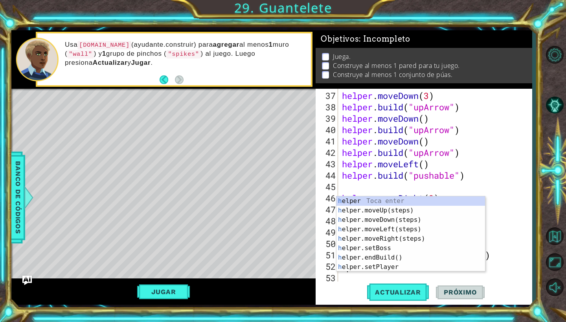
scroll to position [421, 0]
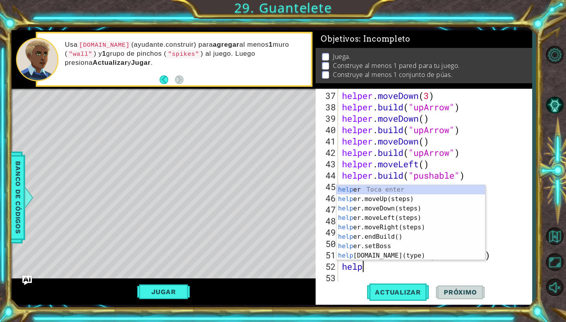
type textarea "helper"
click at [394, 203] on div "helper Toca enter helper .moveUp(steps) Toca enter helper .moveDown(steps) Toca…" at bounding box center [410, 232] width 148 height 94
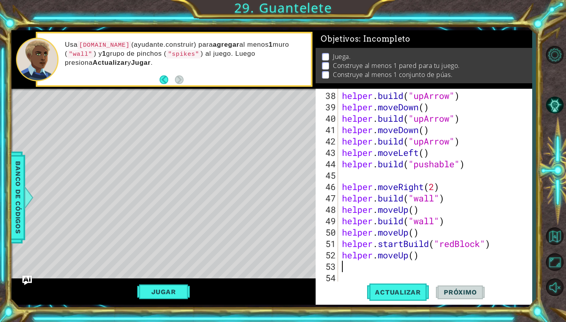
scroll to position [433, 0]
click at [413, 257] on div "helper . build ( "upArrow" ) helper . moveDown ( ) helper . build ( "upArrow" )…" at bounding box center [436, 198] width 193 height 216
type textarea "helper.moveUp(3)"
click at [353, 269] on div "helper . build ( "upArrow" ) helper . moveDown ( ) helper . build ( "upArrow" )…" at bounding box center [436, 198] width 193 height 216
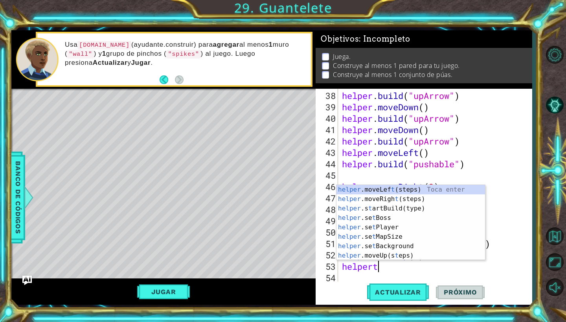
scroll to position [0, 1]
type textarea "helper"
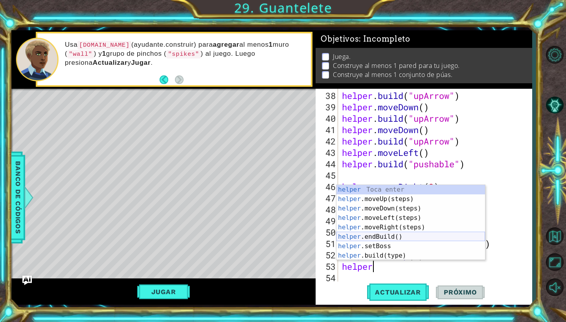
click at [379, 236] on div "helper Toca enter helper .moveUp(steps) Toca enter helper .moveDown(steps) Toca…" at bounding box center [410, 232] width 148 height 94
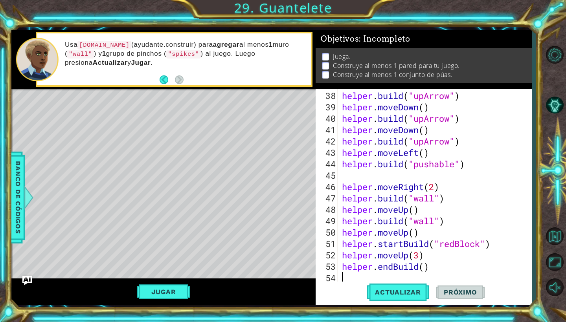
scroll to position [444, 0]
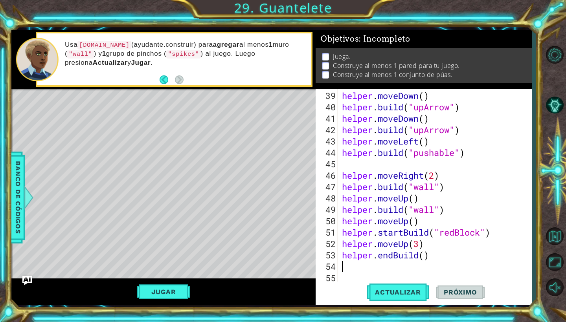
click at [341, 279] on div "helper . moveDown ( ) helper . build ( "upArrow" ) helper . moveDown ( ) helper…" at bounding box center [436, 198] width 193 height 216
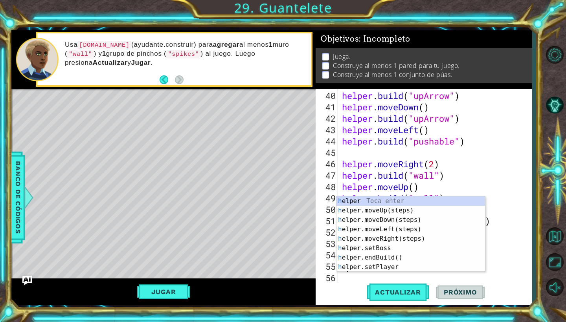
scroll to position [456, 0]
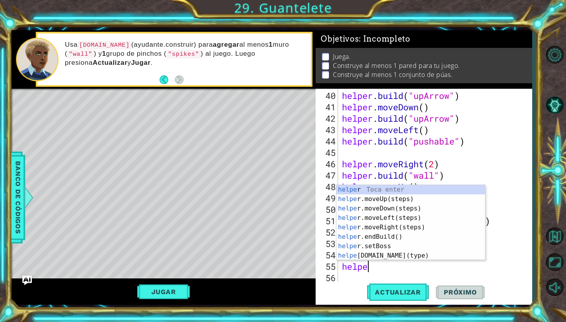
type textarea "helper"
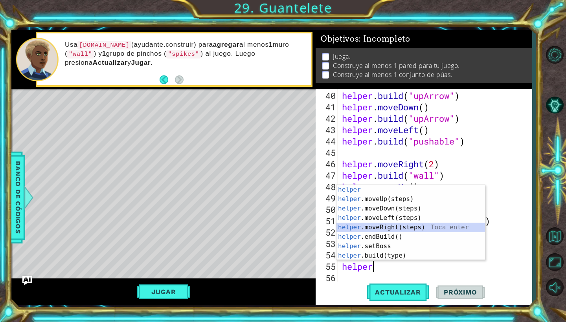
scroll to position [467, 0]
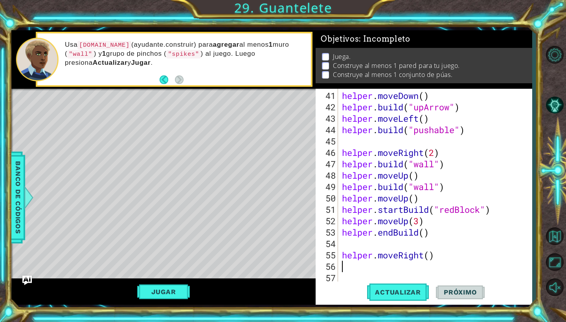
click at [428, 256] on div "helper . moveDown ( ) helper . build ( "upArrow" ) helper . moveLeft ( ) helper…" at bounding box center [436, 198] width 193 height 216
type textarea "helper.moveRight()"
click at [344, 263] on div "helper . moveDown ( ) helper . build ( "upArrow" ) helper . moveLeft ( ) helper…" at bounding box center [436, 198] width 193 height 216
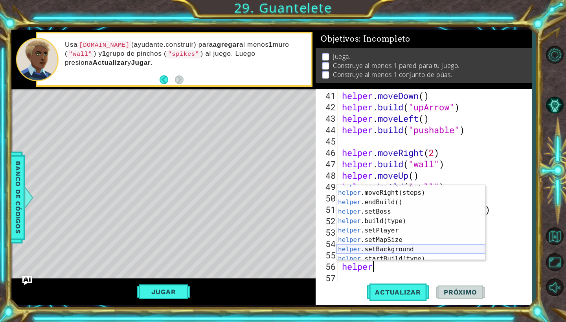
scroll to position [47, 0]
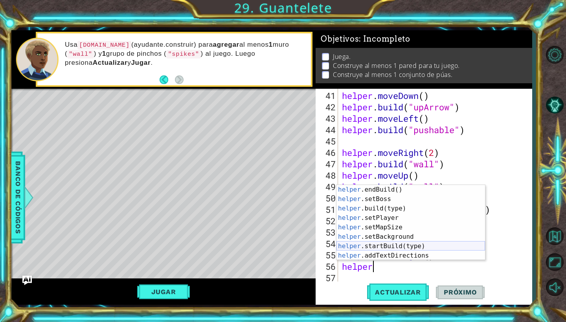
click at [400, 246] on div "helper .endBuild() Toca enter helper .setBoss Toca enter helper .build(type) To…" at bounding box center [410, 232] width 148 height 94
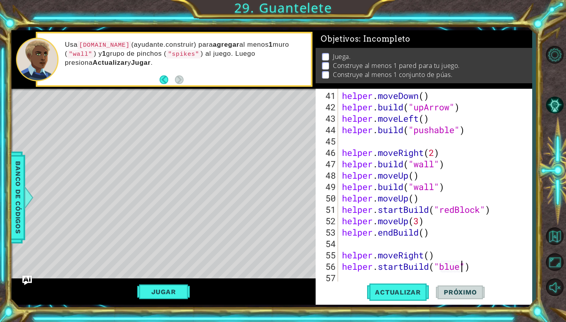
scroll to position [0, 6]
type textarea "helper.startBuild("blueBlock")"
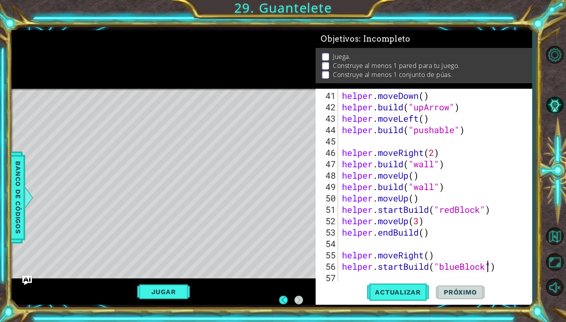
scroll to position [0, 0]
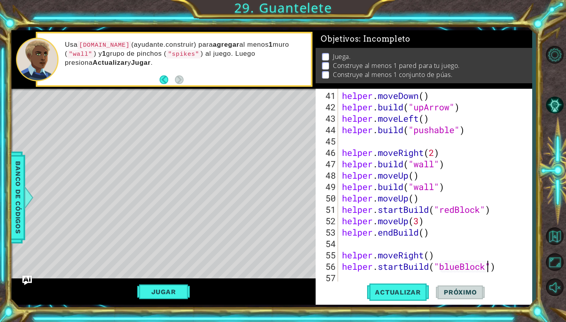
click at [350, 278] on div "helper . moveDown ( ) helper . build ( "upArrow" ) helper . moveLeft ( ) helper…" at bounding box center [436, 198] width 193 height 216
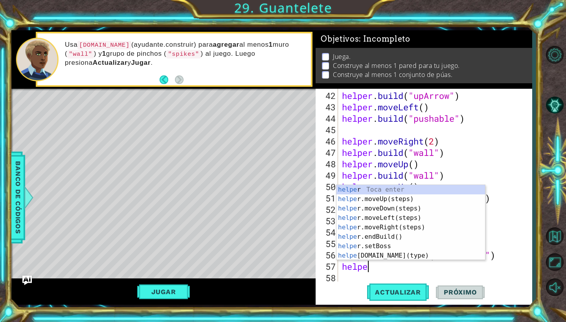
type textarea "helper"
click at [372, 208] on div "helper Toca enter helper .moveUp(steps) Toca enter helper .moveDown(steps) Toca…" at bounding box center [410, 232] width 148 height 94
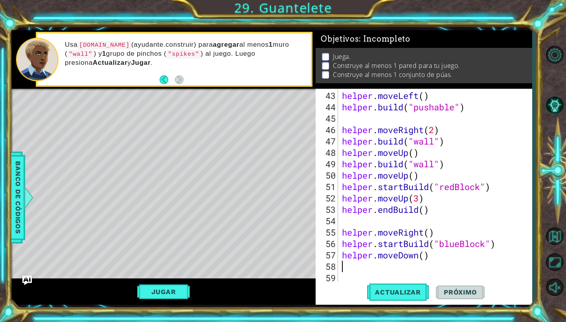
scroll to position [490, 0]
click at [424, 259] on div "helper . moveLeft ( ) helper . build ( "pushable" ) helper . moveRight ( 2 ) he…" at bounding box center [436, 198] width 193 height 216
type textarea "helper.moveDown(2)"
click at [357, 264] on div "helper . moveLeft ( ) helper . build ( "pushable" ) helper . moveRight ( 2 ) he…" at bounding box center [436, 198] width 193 height 216
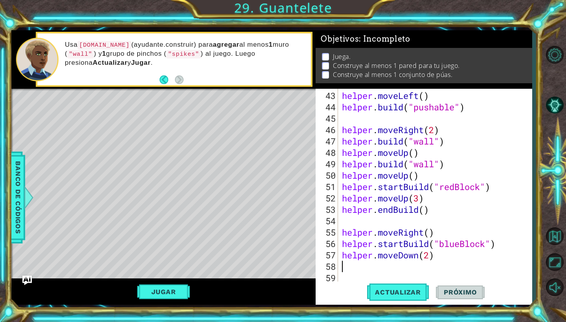
scroll to position [0, 0]
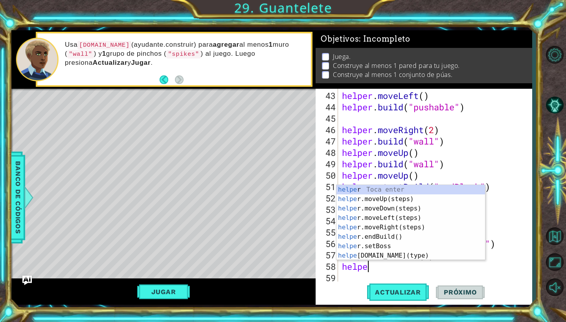
type textarea "helper"
click at [376, 237] on div "helper Toca enter helper .moveUp(steps) Toca enter helper .moveDown(steps) Toca…" at bounding box center [410, 232] width 148 height 94
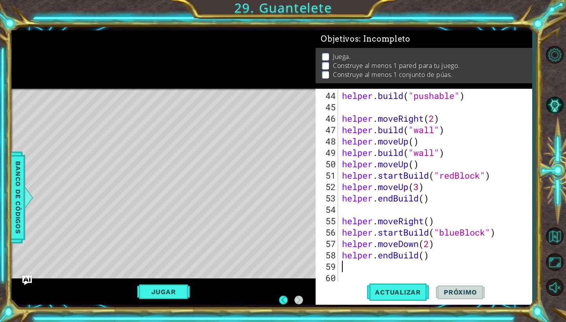
scroll to position [501, 0]
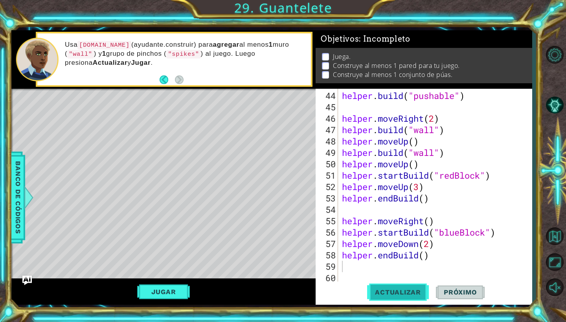
click at [396, 297] on button "Actualizar" at bounding box center [398, 293] width 62 height 22
click at [185, 289] on button "Jugar" at bounding box center [163, 291] width 53 height 15
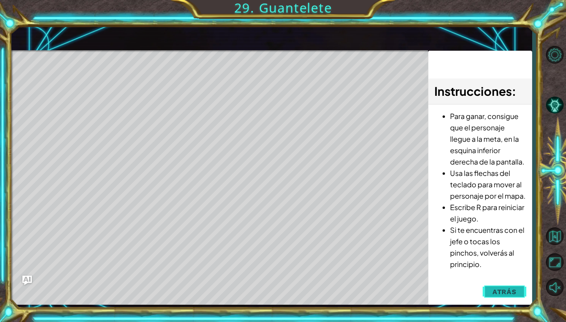
click at [509, 294] on span "Atrás" at bounding box center [504, 292] width 24 height 8
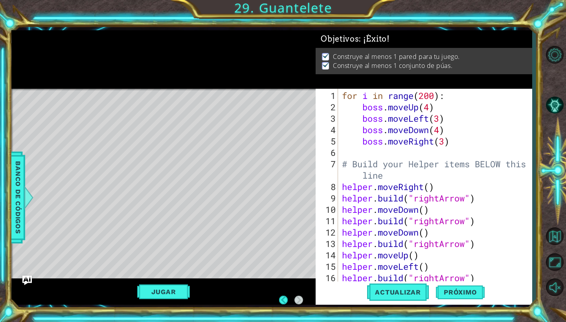
scroll to position [0, 0]
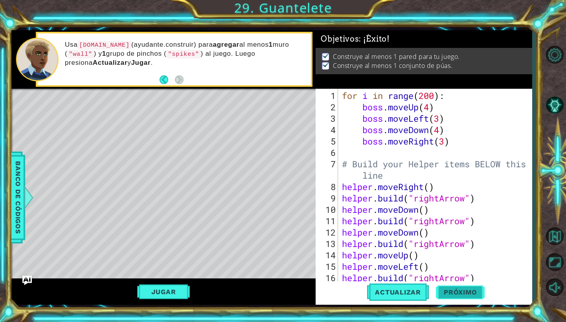
click at [455, 293] on span "Próximo" at bounding box center [460, 293] width 49 height 8
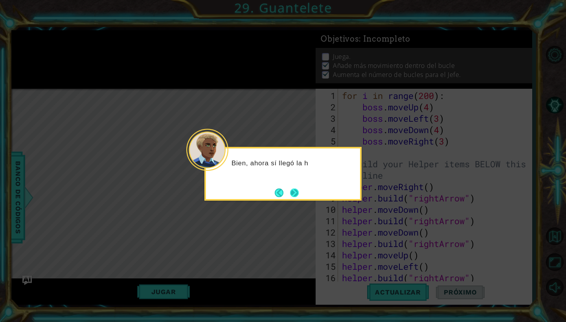
click at [295, 190] on button "Next" at bounding box center [294, 192] width 11 height 11
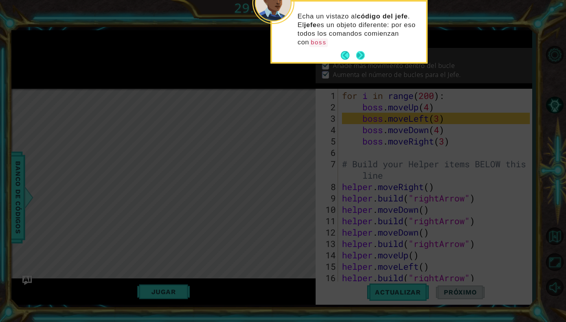
click at [363, 48] on div "Echa un vistazo al código del jefe . El jefe es un objeto diferente: por eso to…" at bounding box center [349, 33] width 154 height 57
click at [363, 51] on footer at bounding box center [353, 55] width 24 height 12
click at [363, 55] on button "Next" at bounding box center [360, 55] width 9 height 9
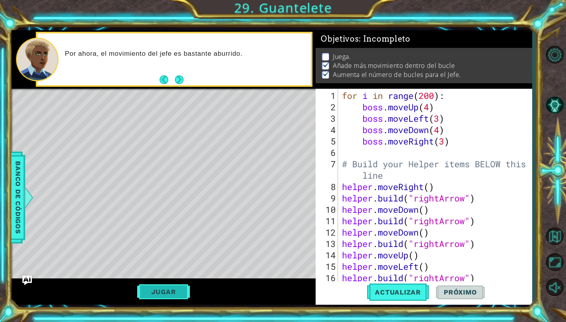
click at [163, 297] on button "Jugar" at bounding box center [163, 291] width 53 height 15
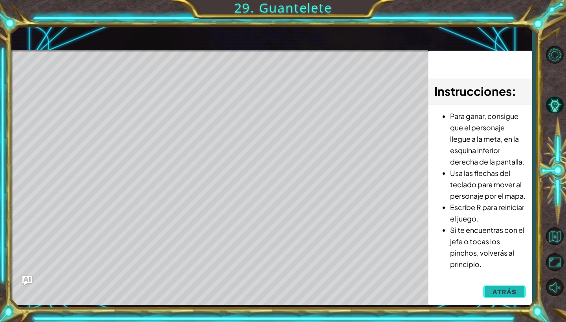
click at [498, 292] on span "Atrás" at bounding box center [504, 292] width 24 height 8
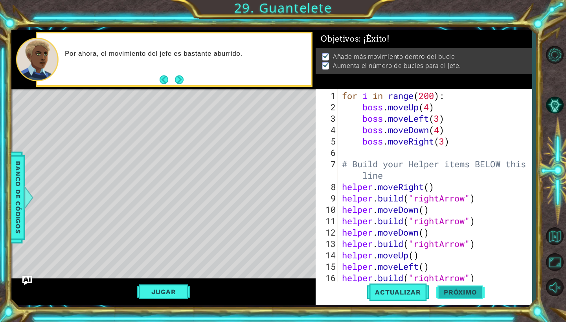
click at [470, 296] on button "Próximo" at bounding box center [460, 293] width 49 height 22
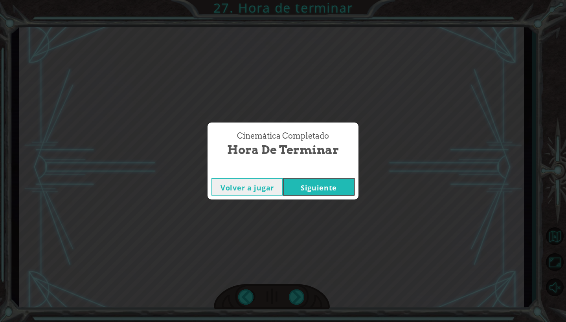
click at [327, 189] on button "Siguiente" at bounding box center [318, 187] width 71 height 18
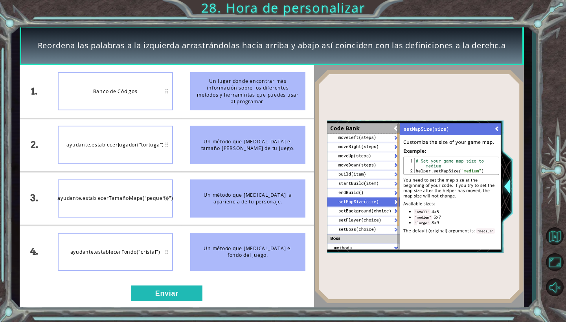
drag, startPoint x: 239, startPoint y: 205, endPoint x: 234, endPoint y: 125, distance: 80.3
click at [234, 125] on ul "Un lugar donde encontrar más información sobre los diferentes métodos y herrami…" at bounding box center [247, 171] width 132 height 213
drag, startPoint x: 269, startPoint y: 207, endPoint x: 272, endPoint y: 181, distance: 25.8
click at [272, 181] on div "Un método que [MEDICAL_DATA] la apariencia de tu personaje." at bounding box center [247, 198] width 115 height 38
click at [173, 296] on button "Enviar" at bounding box center [166, 294] width 71 height 16
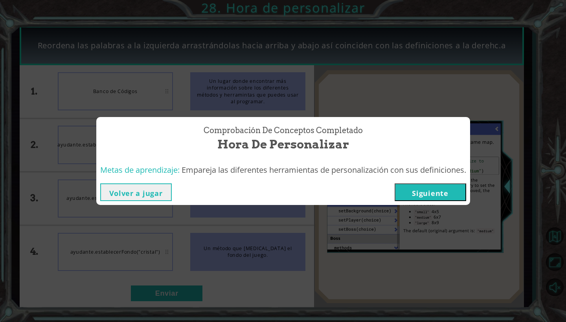
click at [420, 192] on button "Siguiente" at bounding box center [429, 192] width 71 height 18
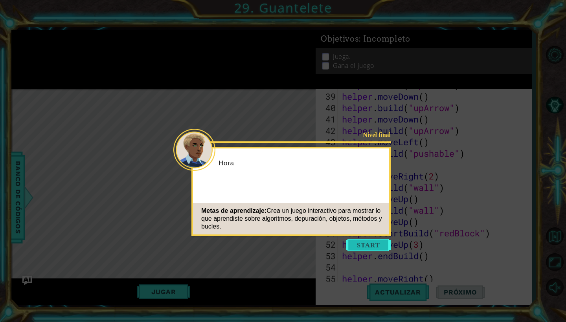
scroll to position [501, 0]
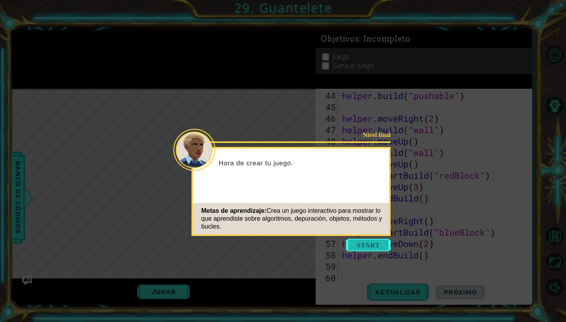
click at [372, 246] on button "Start" at bounding box center [368, 245] width 45 height 13
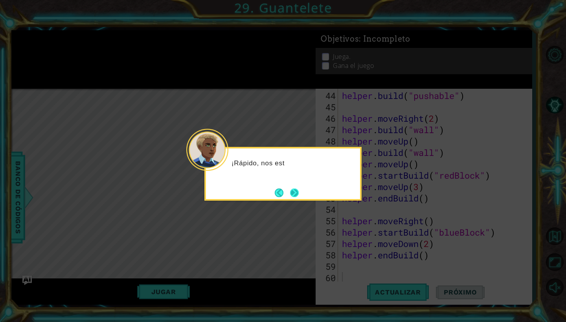
click at [296, 194] on button "Next" at bounding box center [294, 193] width 9 height 9
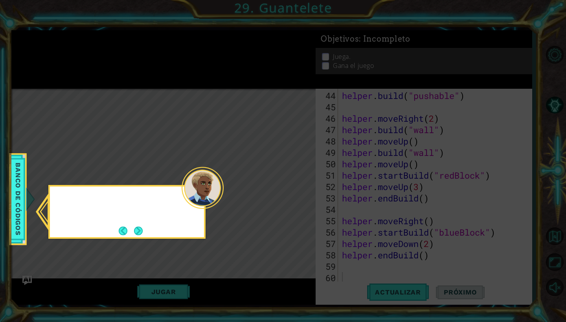
click at [296, 194] on icon at bounding box center [283, 161] width 566 height 322
click at [130, 230] on button "Back" at bounding box center [126, 231] width 15 height 9
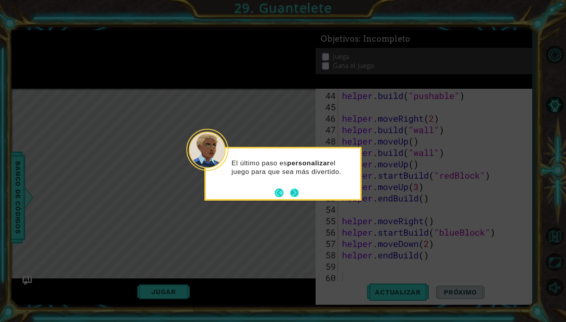
click at [290, 197] on button "Next" at bounding box center [294, 193] width 9 height 9
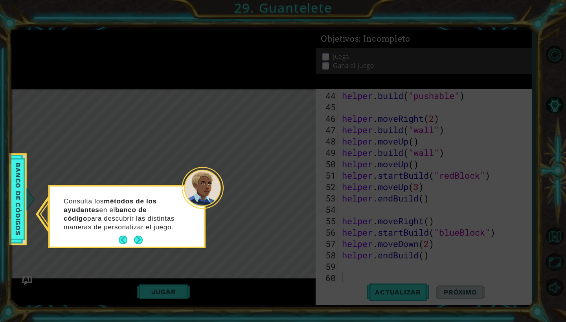
click at [288, 197] on icon at bounding box center [283, 161] width 566 height 322
drag, startPoint x: 288, startPoint y: 197, endPoint x: 175, endPoint y: 237, distance: 120.5
click at [286, 197] on icon at bounding box center [283, 161] width 566 height 322
click at [141, 243] on button "Next" at bounding box center [138, 240] width 9 height 9
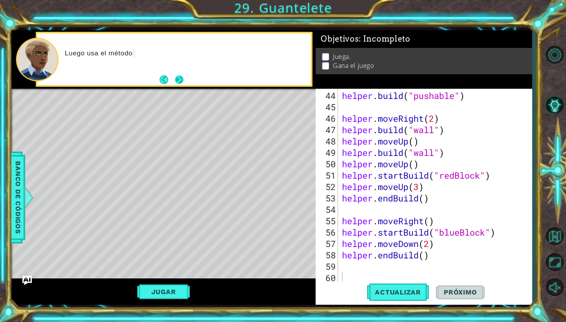
click at [176, 82] on button "Next" at bounding box center [179, 79] width 9 height 9
click at [178, 78] on button "Next" at bounding box center [179, 79] width 9 height 9
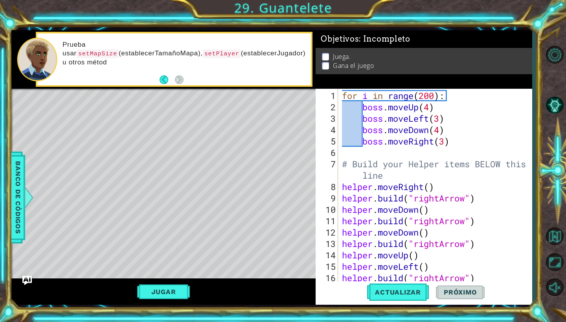
scroll to position [0, 0]
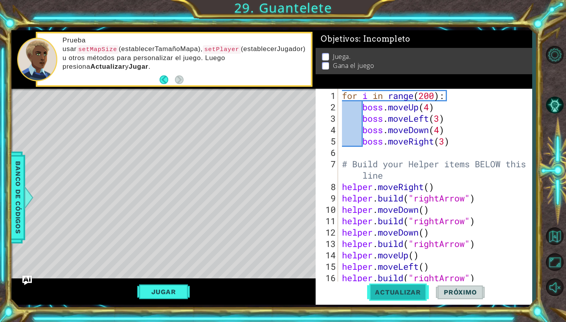
click at [379, 295] on span "Actualizar" at bounding box center [398, 292] width 62 height 8
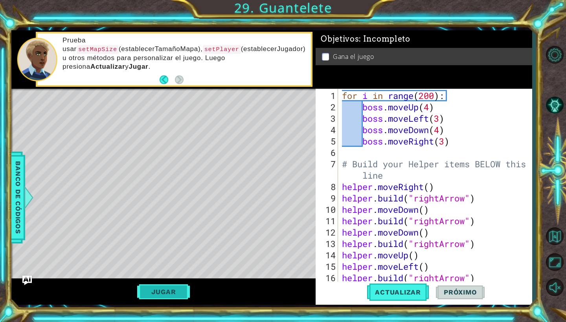
click at [164, 297] on button "Jugar" at bounding box center [163, 291] width 53 height 15
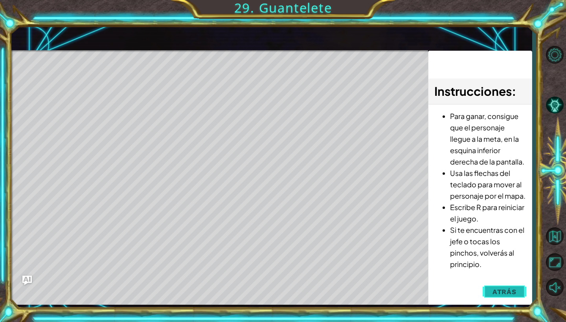
click at [495, 290] on span "Atrás" at bounding box center [504, 292] width 24 height 8
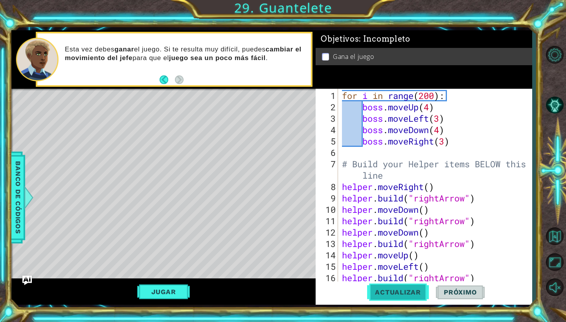
click at [393, 294] on span "Actualizar" at bounding box center [398, 292] width 62 height 8
click at [167, 290] on button "Jugar" at bounding box center [163, 291] width 53 height 15
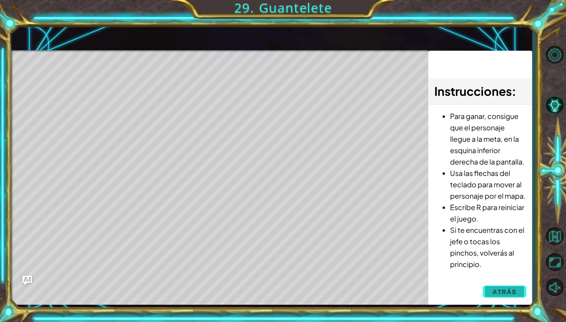
click at [511, 293] on span "Atrás" at bounding box center [504, 292] width 24 height 8
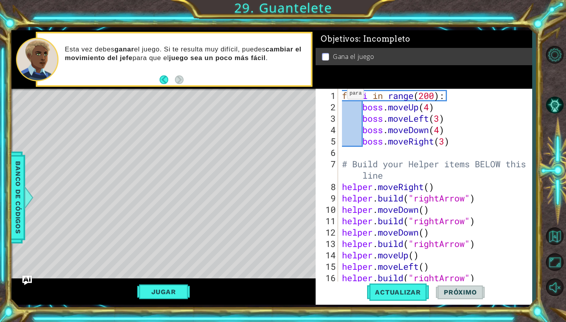
click at [329, 58] on p at bounding box center [325, 56] width 7 height 7
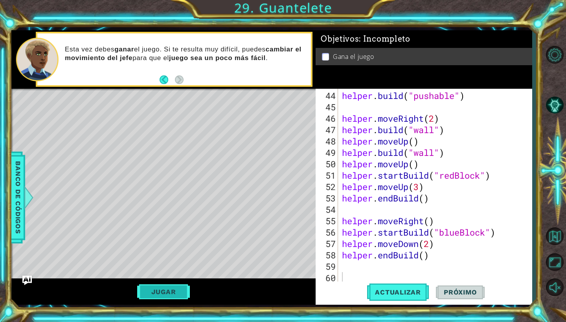
click at [163, 296] on button "Jugar" at bounding box center [163, 291] width 53 height 15
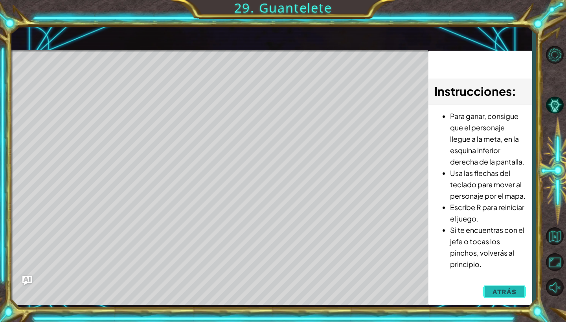
click at [496, 292] on span "Atrás" at bounding box center [504, 292] width 24 height 8
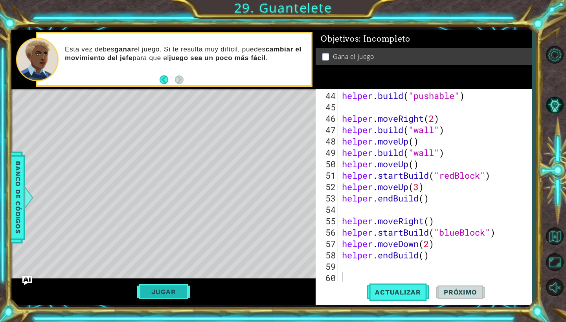
click at [172, 294] on button "Jugar" at bounding box center [163, 291] width 53 height 15
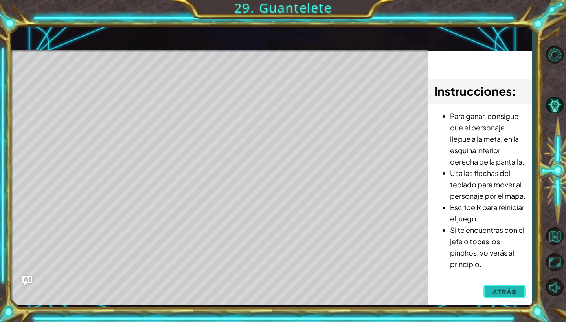
click at [493, 288] on span "Atrás" at bounding box center [504, 292] width 24 height 8
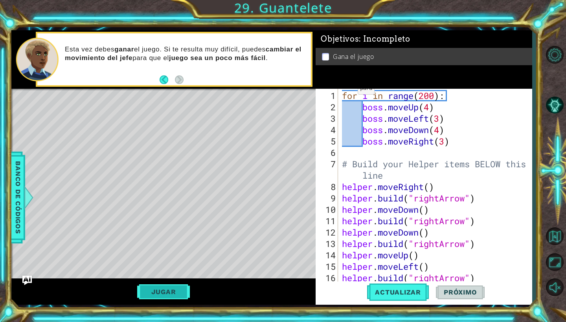
click at [179, 295] on button "Jugar" at bounding box center [163, 291] width 53 height 15
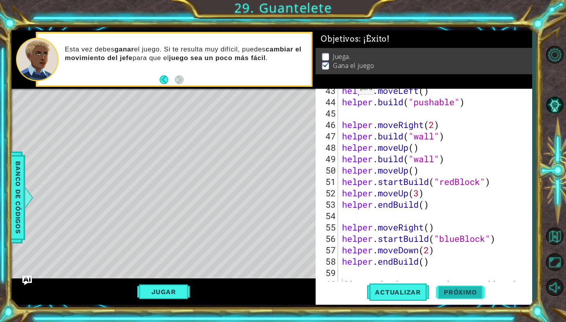
click at [461, 293] on span "Próximo" at bounding box center [460, 293] width 49 height 8
type textarea "ddsaawsdasdwwswsawawdswaaawaddaasdwwdasdsawsdwwwdsxsdsawsawsdsdsdssdawswsddsaad…"
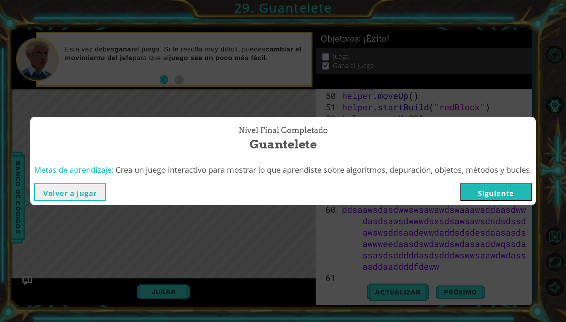
click at [499, 192] on button "Siguiente" at bounding box center [495, 192] width 71 height 18
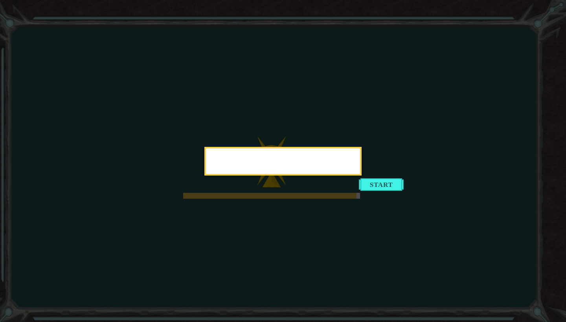
drag, startPoint x: 385, startPoint y: 180, endPoint x: 387, endPoint y: 185, distance: 5.6
click at [361, 176] on div at bounding box center [282, 161] width 157 height 29
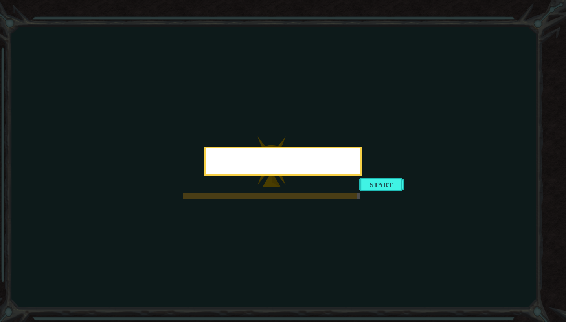
click at [361, 176] on div at bounding box center [282, 161] width 157 height 29
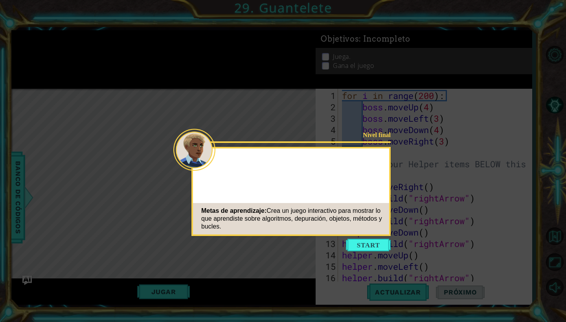
click at [387, 185] on div "Nivel final Metas de aprendizaje: Crea un juego interactivo para mostrar lo que…" at bounding box center [290, 191] width 199 height 89
click at [389, 185] on div "Nivel final Metas de aprendizaje: Crea un juego interactivo para mostrar lo que…" at bounding box center [290, 191] width 199 height 89
click at [366, 243] on button "Start" at bounding box center [368, 245] width 45 height 13
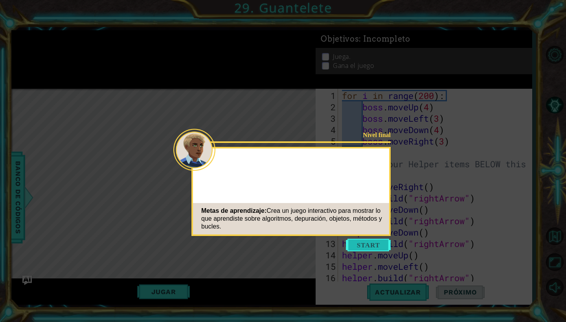
click at [366, 243] on icon at bounding box center [283, 161] width 566 height 322
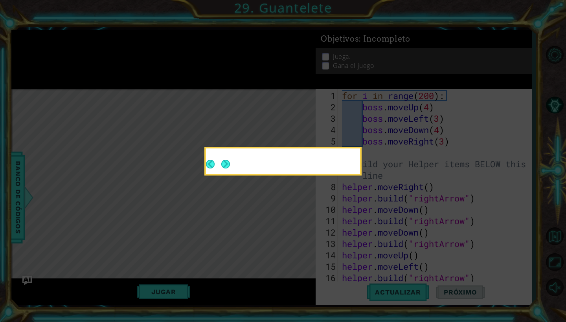
click at [366, 243] on icon at bounding box center [283, 161] width 566 height 322
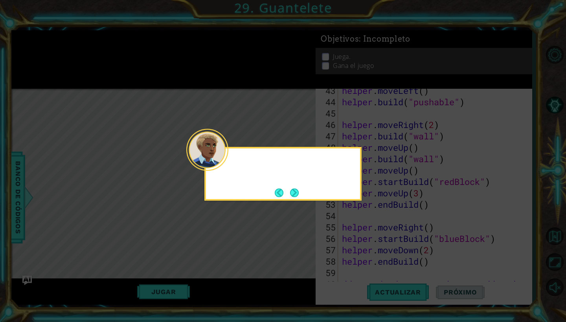
scroll to position [569, 0]
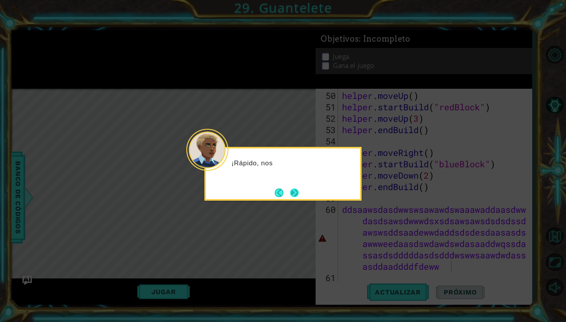
click at [298, 194] on button "Next" at bounding box center [294, 193] width 9 height 9
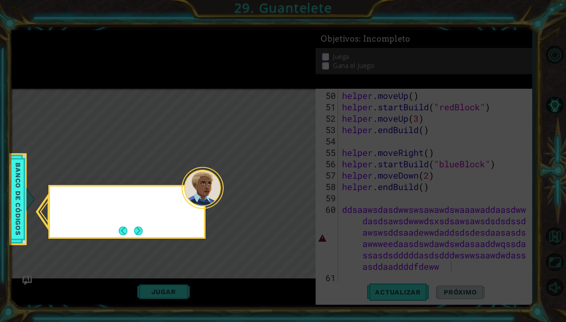
click at [298, 194] on icon at bounding box center [283, 161] width 566 height 322
click at [139, 227] on button "Next" at bounding box center [138, 231] width 9 height 9
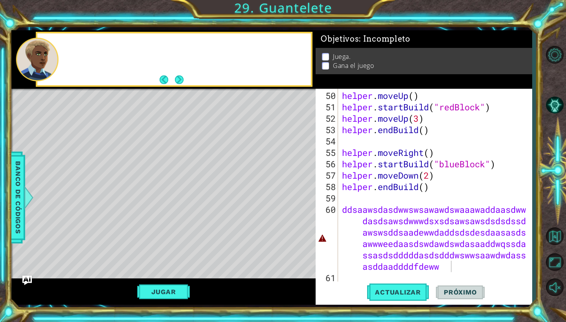
click at [139, 224] on div "Level Map" at bounding box center [192, 204] width 363 height 231
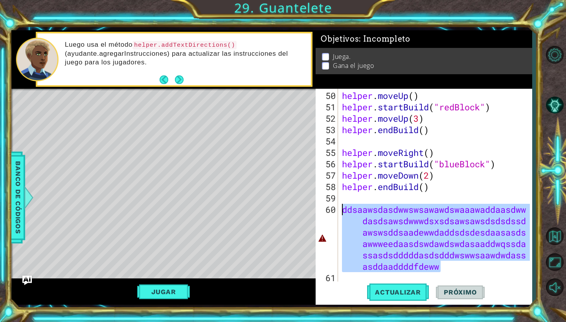
drag, startPoint x: 441, startPoint y: 267, endPoint x: 342, endPoint y: 209, distance: 115.2
click at [342, 209] on div "helper . moveUp ( ) helper . startBuild ( "redBlock" ) helper . moveUp ( 3 ) he…" at bounding box center [436, 198] width 193 height 216
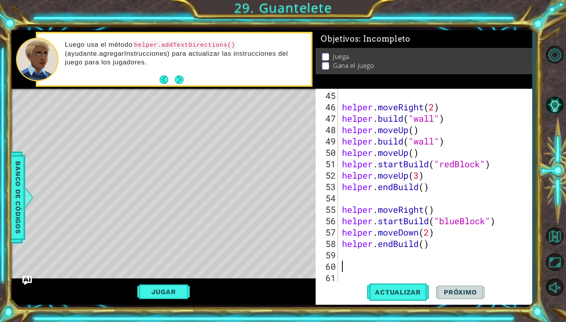
scroll to position [513, 0]
click at [388, 289] on span "Actualizar" at bounding box center [398, 292] width 62 height 8
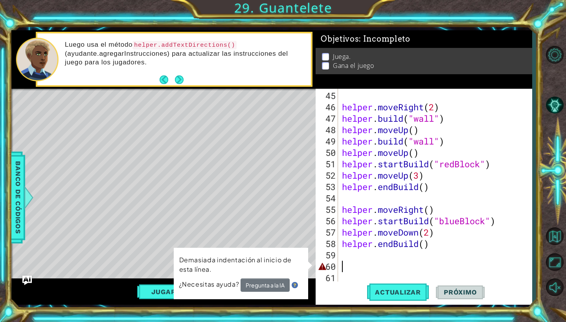
click at [347, 278] on div "helper . moveRight ( 2 ) helper . build ( "wall" ) helper . moveUp ( ) helper .…" at bounding box center [436, 198] width 193 height 216
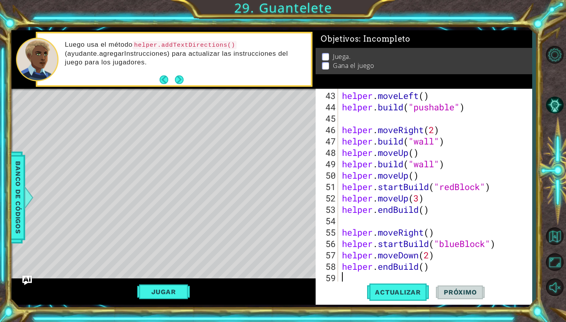
scroll to position [490, 0]
click at [390, 296] on span "Actualizar" at bounding box center [398, 292] width 62 height 8
click at [368, 287] on button "Actualizar" at bounding box center [398, 293] width 62 height 22
click at [165, 287] on button "Jugar" at bounding box center [163, 291] width 53 height 15
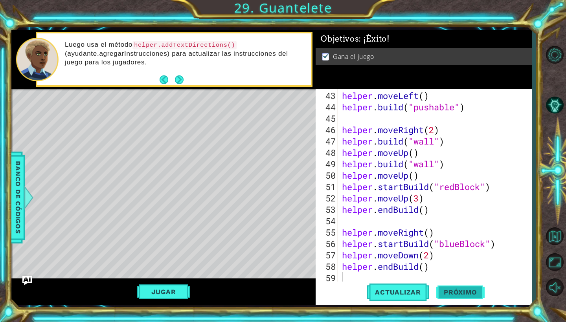
scroll to position [501, 0]
click at [450, 293] on span "Próximo" at bounding box center [460, 294] width 49 height 8
type textarea "DDSAAAAAWWWDWASDASAAsd"
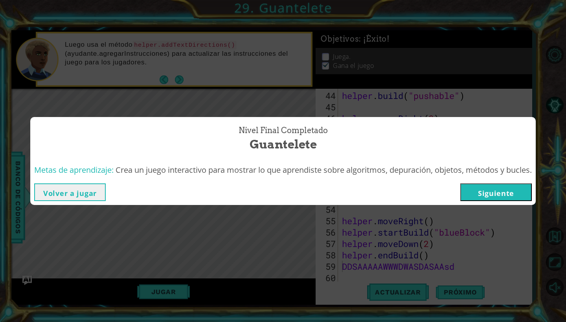
click at [73, 197] on button "Volver a jugar" at bounding box center [69, 192] width 71 height 18
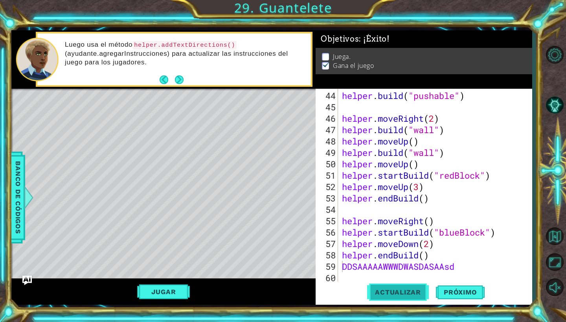
click at [399, 294] on span "Actualizar" at bounding box center [398, 292] width 62 height 8
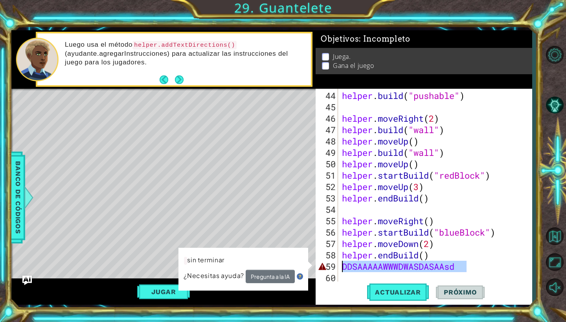
drag, startPoint x: 468, startPoint y: 269, endPoint x: 329, endPoint y: 263, distance: 139.5
click at [329, 263] on div "DDSAAAAAWWWDWASDASAAsd 44 45 46 47 48 49 50 51 52 53 54 55 56 57 58 59 60 helpe…" at bounding box center [422, 186] width 214 height 194
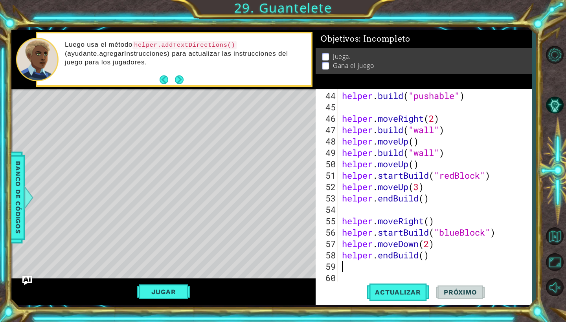
scroll to position [0, 0]
click at [175, 291] on button "Jugar" at bounding box center [163, 291] width 53 height 15
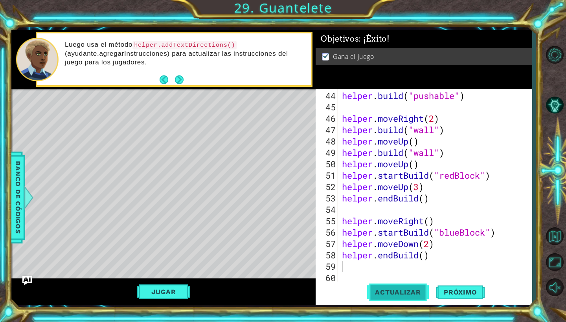
click at [384, 288] on button "Actualizar" at bounding box center [398, 293] width 62 height 22
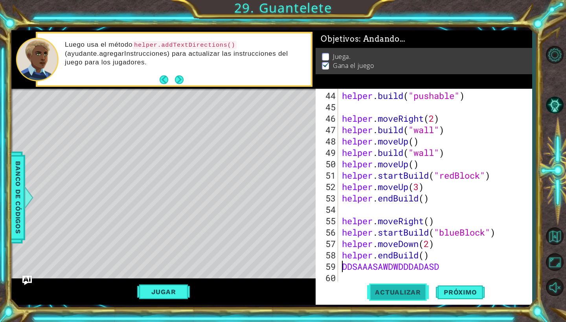
type textarea "DDSAAASAWDWDDDADASD"
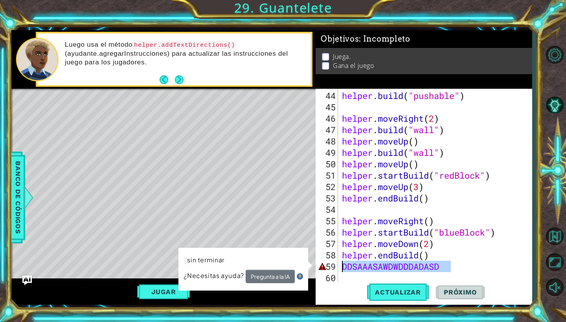
drag, startPoint x: 461, startPoint y: 262, endPoint x: 341, endPoint y: 268, distance: 121.1
click at [341, 268] on div "helper . build ( "pushable" ) helper . moveRight ( 2 ) helper . build ( "wall" …" at bounding box center [436, 198] width 193 height 216
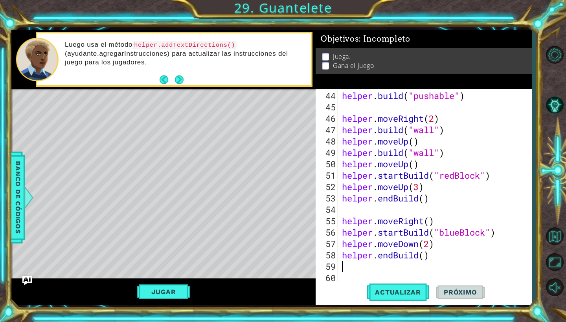
scroll to position [0, 0]
click at [184, 294] on button "Jugar" at bounding box center [163, 291] width 53 height 15
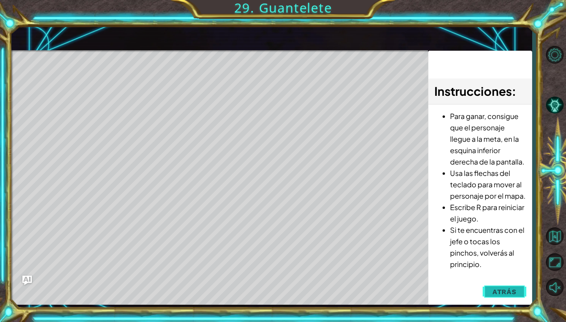
click at [509, 291] on span "Atrás" at bounding box center [504, 292] width 24 height 8
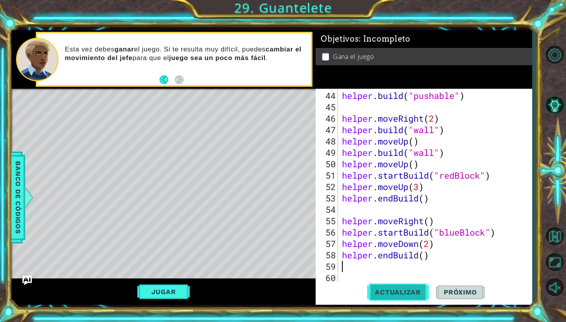
click at [416, 295] on span "Actualizar" at bounding box center [398, 292] width 62 height 8
click at [162, 289] on button "Jugar" at bounding box center [163, 291] width 53 height 15
click at [442, 287] on button "Próximo" at bounding box center [460, 295] width 49 height 22
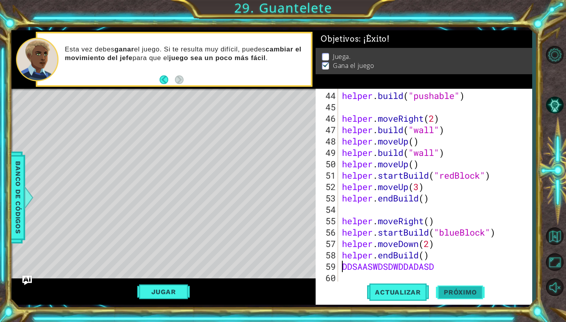
type textarea "DDSAASWDSDWDDADASD"
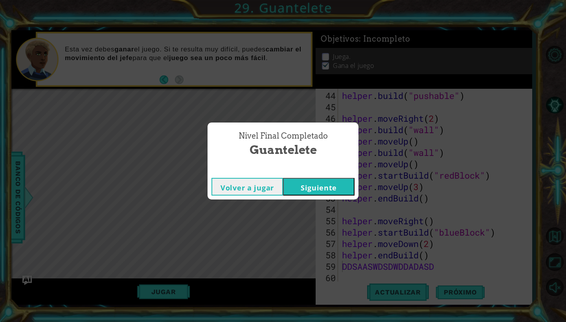
click at [337, 189] on button "Siguiente" at bounding box center [318, 187] width 71 height 18
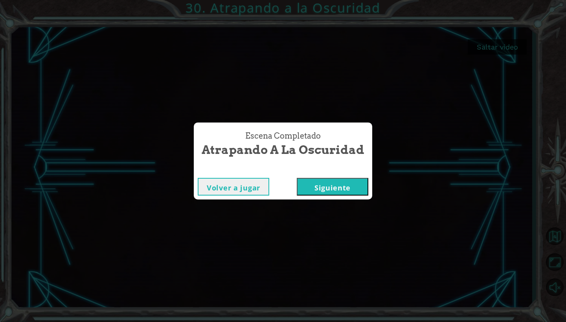
click at [316, 184] on button "Siguiente" at bounding box center [332, 187] width 71 height 18
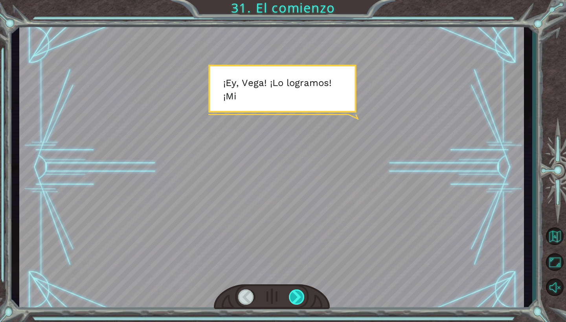
click at [293, 300] on div at bounding box center [297, 296] width 16 height 15
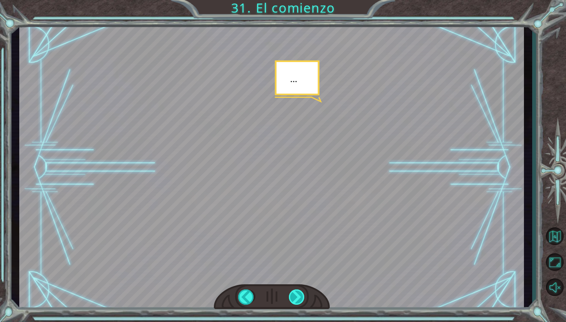
click at [293, 300] on div at bounding box center [297, 296] width 16 height 15
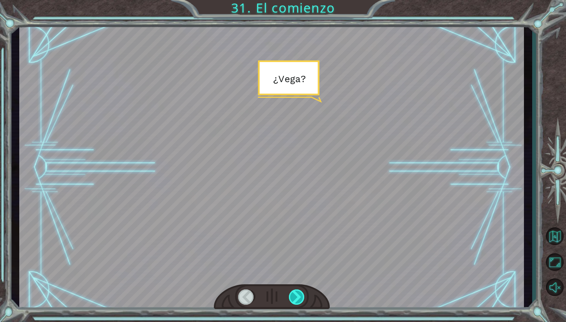
click at [293, 300] on div at bounding box center [297, 296] width 16 height 15
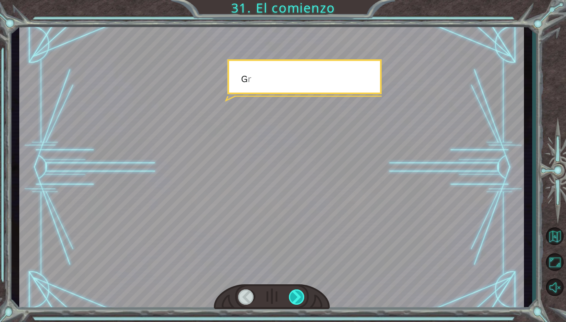
click at [294, 298] on div at bounding box center [297, 296] width 16 height 15
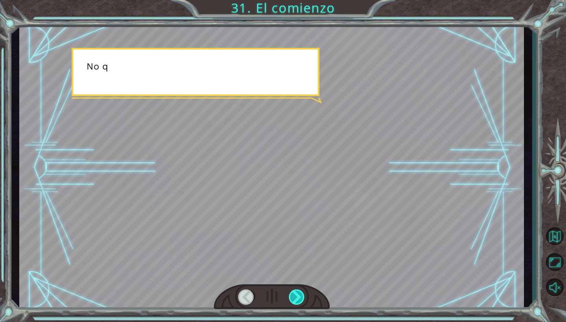
click at [294, 298] on div at bounding box center [297, 296] width 16 height 15
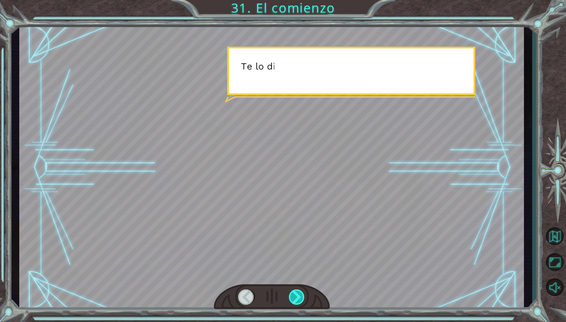
click at [294, 298] on div at bounding box center [297, 296] width 16 height 15
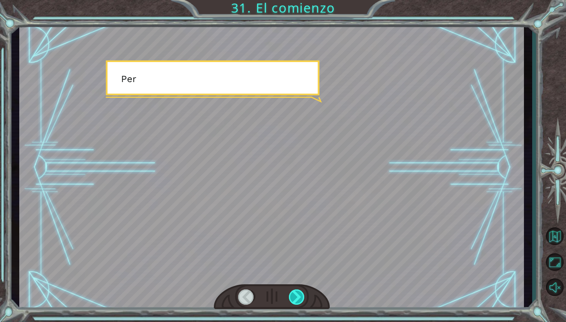
click at [294, 298] on div at bounding box center [297, 296] width 16 height 15
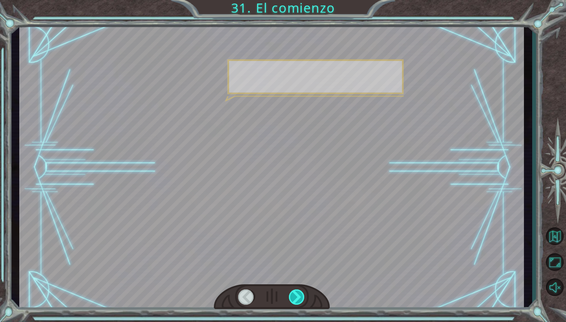
click at [294, 298] on div at bounding box center [297, 296] width 16 height 15
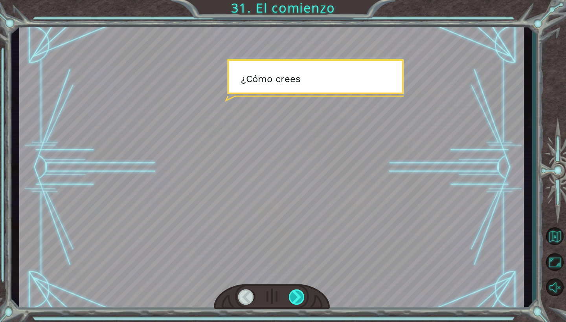
click at [294, 298] on div at bounding box center [297, 296] width 16 height 15
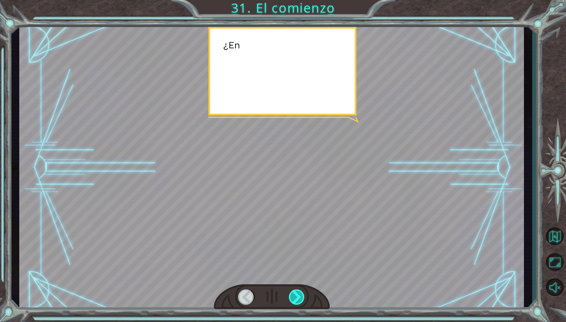
click at [294, 298] on div at bounding box center [297, 296] width 16 height 15
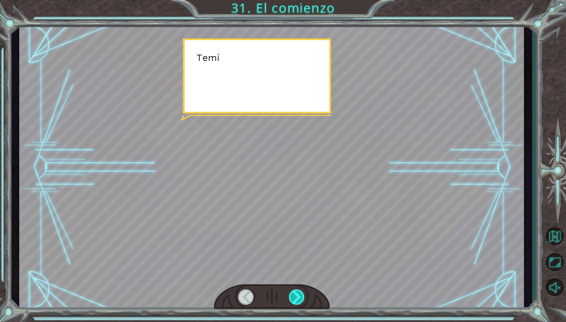
click at [294, 298] on div at bounding box center [297, 296] width 16 height 15
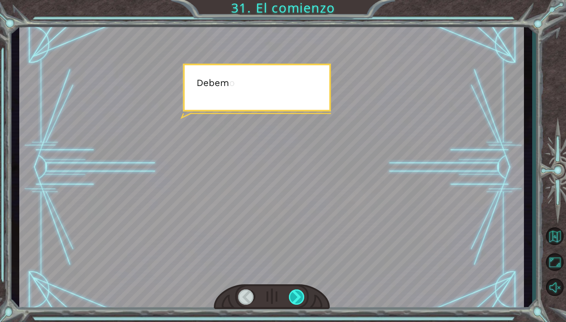
click at [294, 298] on div at bounding box center [297, 296] width 16 height 15
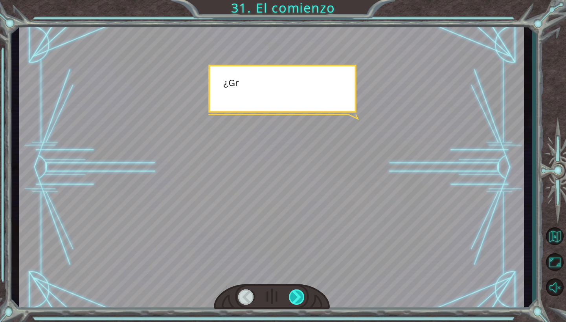
click at [294, 298] on div at bounding box center [297, 296] width 16 height 15
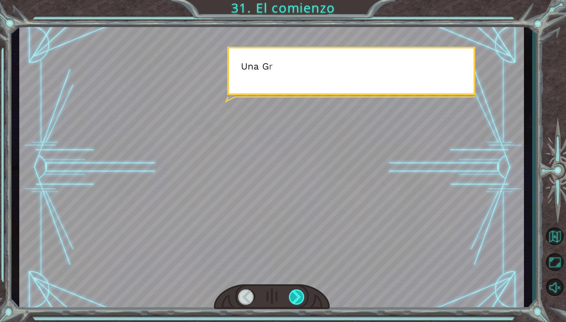
click at [294, 298] on div at bounding box center [297, 296] width 16 height 15
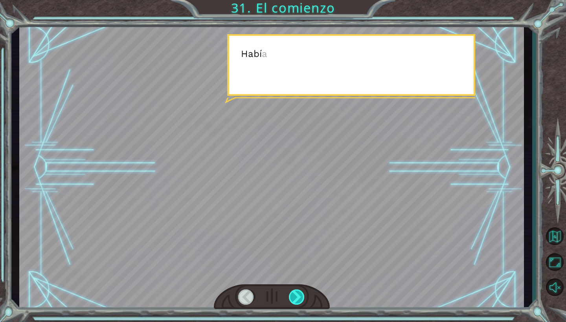
click at [294, 298] on div at bounding box center [297, 296] width 16 height 15
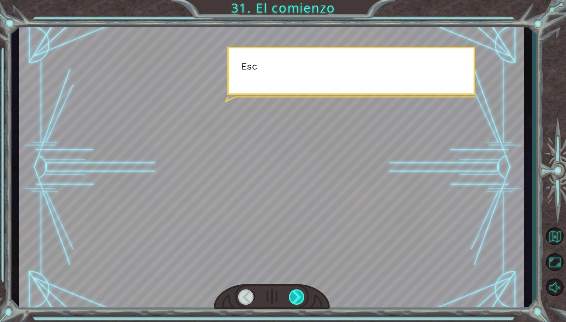
click at [294, 298] on div at bounding box center [297, 296] width 16 height 15
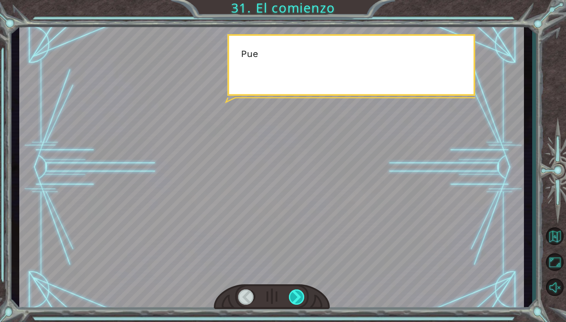
click at [294, 298] on div at bounding box center [297, 296] width 16 height 15
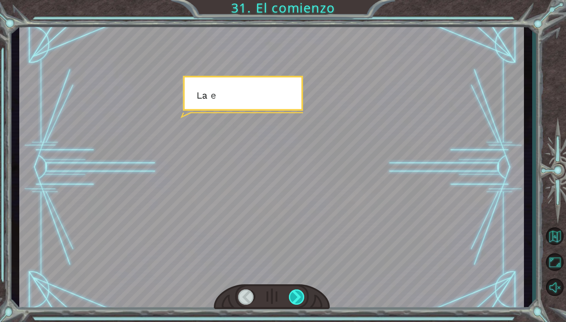
click at [294, 298] on div at bounding box center [297, 296] width 16 height 15
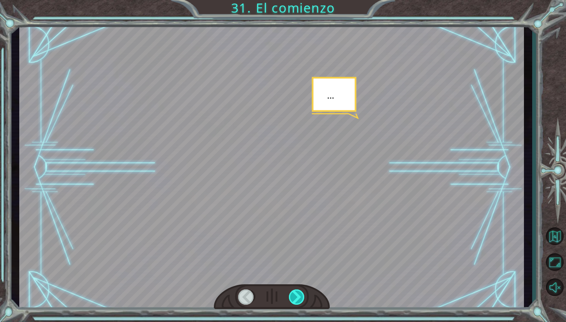
click at [294, 298] on div at bounding box center [297, 296] width 16 height 15
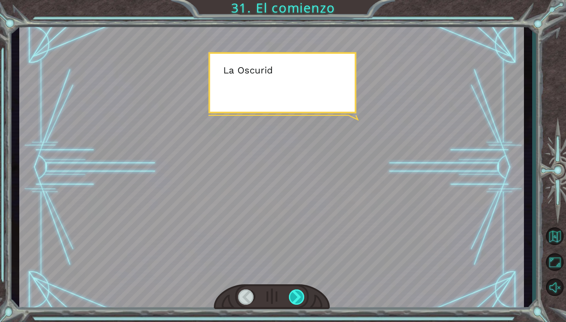
click at [294, 298] on div at bounding box center [297, 296] width 16 height 15
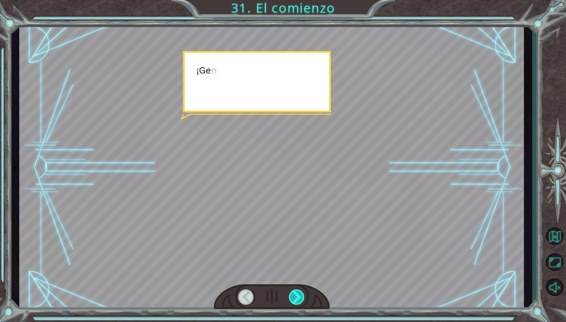
click at [294, 298] on div at bounding box center [297, 296] width 16 height 15
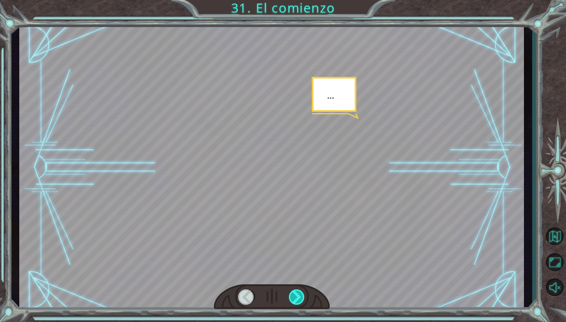
click at [294, 298] on div at bounding box center [297, 296] width 16 height 15
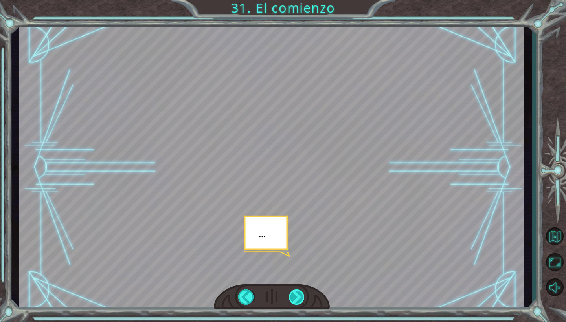
click at [294, 298] on div at bounding box center [297, 296] width 16 height 15
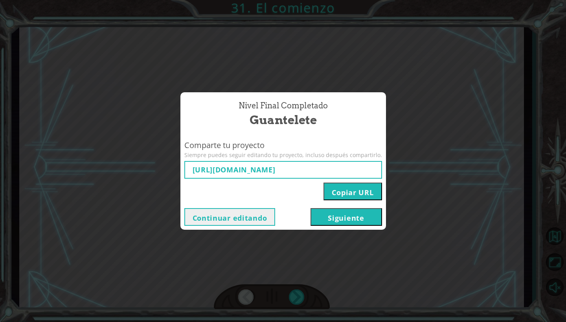
type input "[URL][DOMAIN_NAME]"
click at [335, 221] on button "Siguiente" at bounding box center [345, 217] width 71 height 18
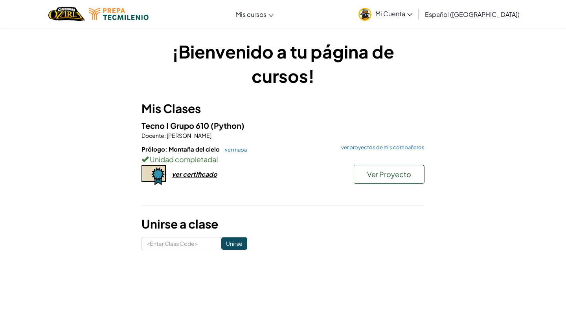
click at [203, 175] on div "ver certificado" at bounding box center [194, 174] width 45 height 8
click at [416, 19] on link "Mi Cuenta" at bounding box center [385, 14] width 62 height 25
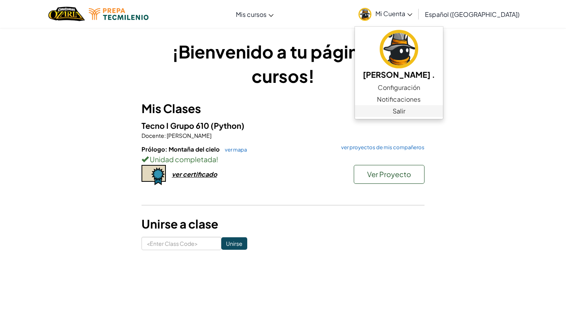
click at [411, 113] on link "Salir" at bounding box center [399, 111] width 88 height 12
